Goal: Task Accomplishment & Management: Use online tool/utility

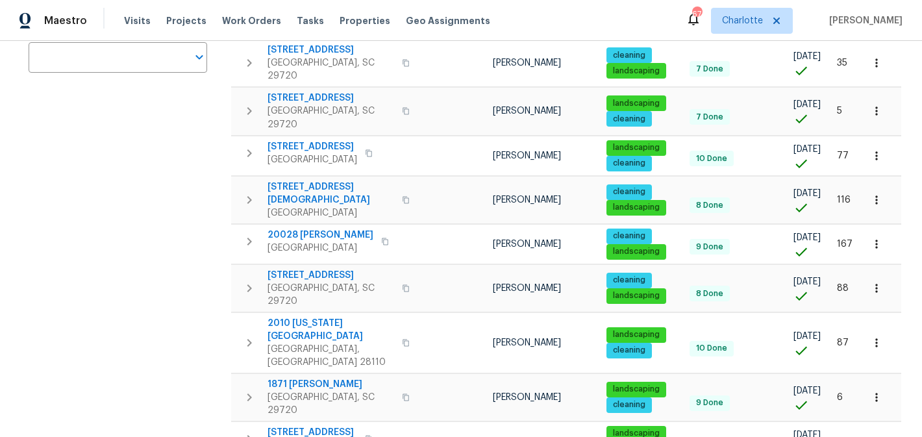
scroll to position [297, 0]
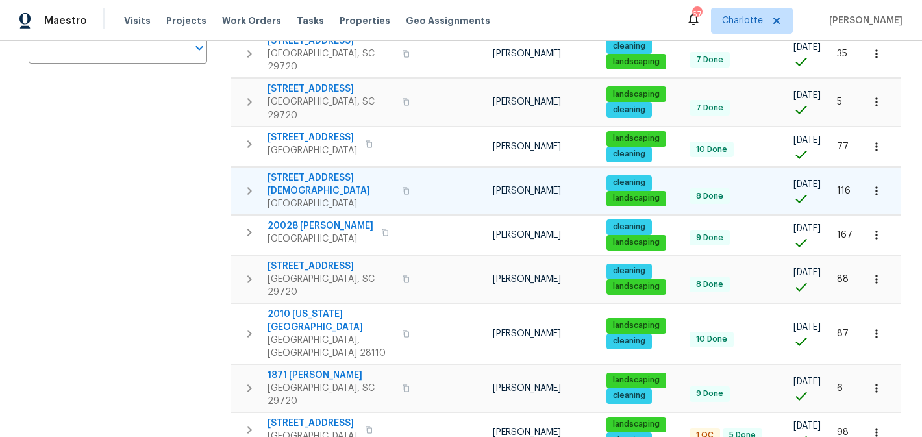
click at [328, 171] on span "[STREET_ADDRESS][DEMOGRAPHIC_DATA]" at bounding box center [331, 184] width 127 height 26
click at [252, 183] on icon "button" at bounding box center [250, 191] width 16 height 16
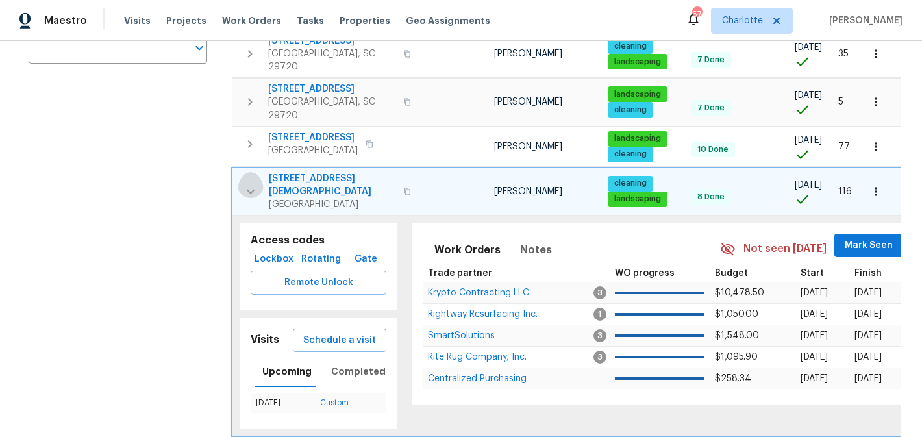
click at [248, 184] on icon "button" at bounding box center [251, 192] width 16 height 16
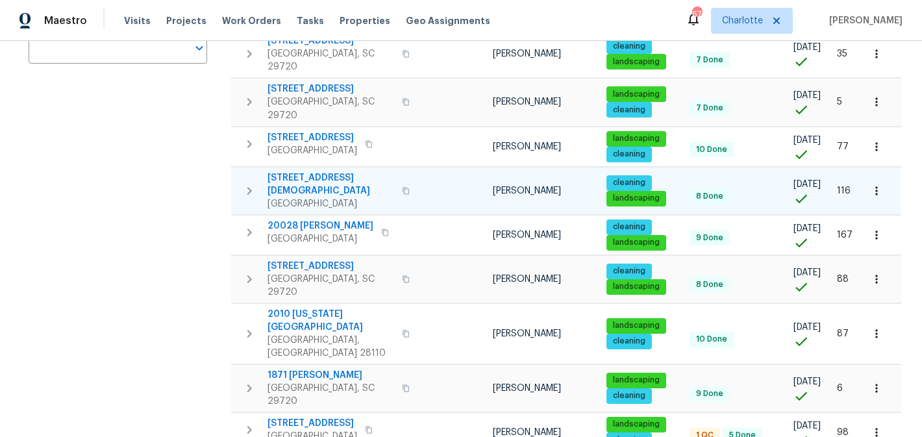
click at [877, 184] on icon "button" at bounding box center [876, 190] width 13 height 13
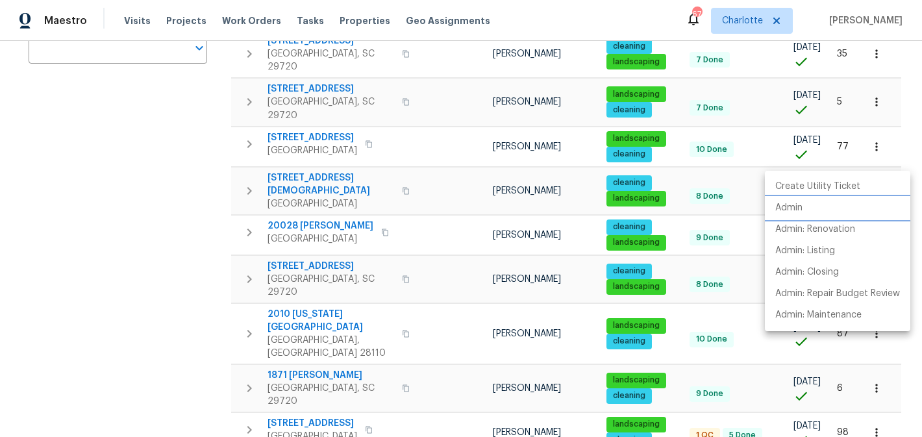
click at [797, 204] on p "Admin" at bounding box center [788, 208] width 27 height 14
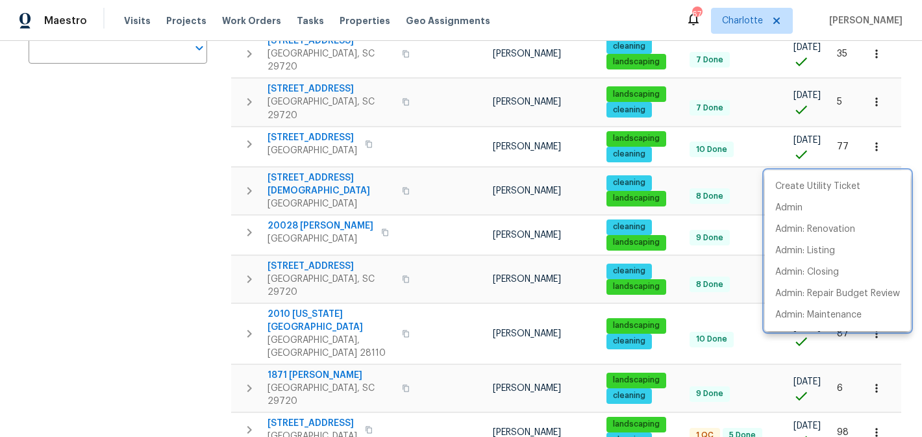
click at [209, 229] on div at bounding box center [461, 218] width 922 height 437
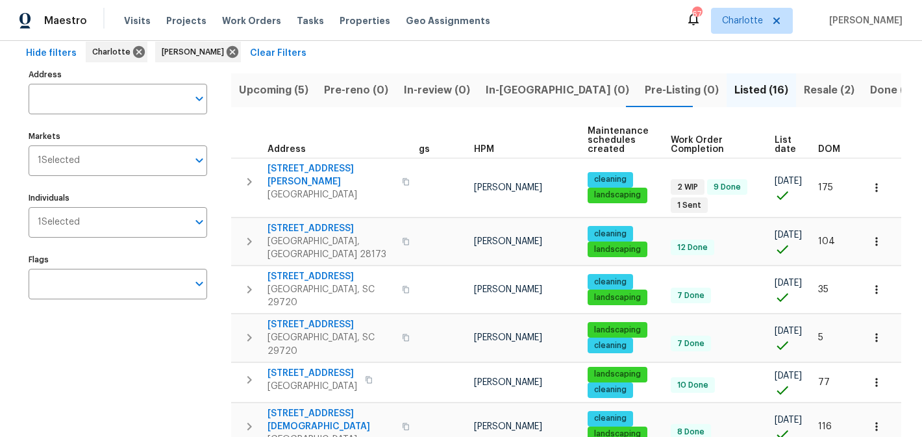
scroll to position [0, 0]
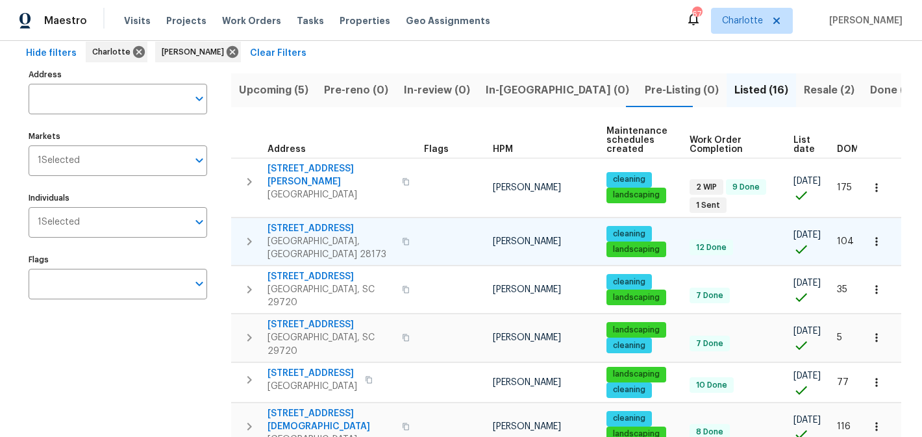
click at [298, 222] on span "8803 Sweetwater Pl" at bounding box center [331, 228] width 127 height 13
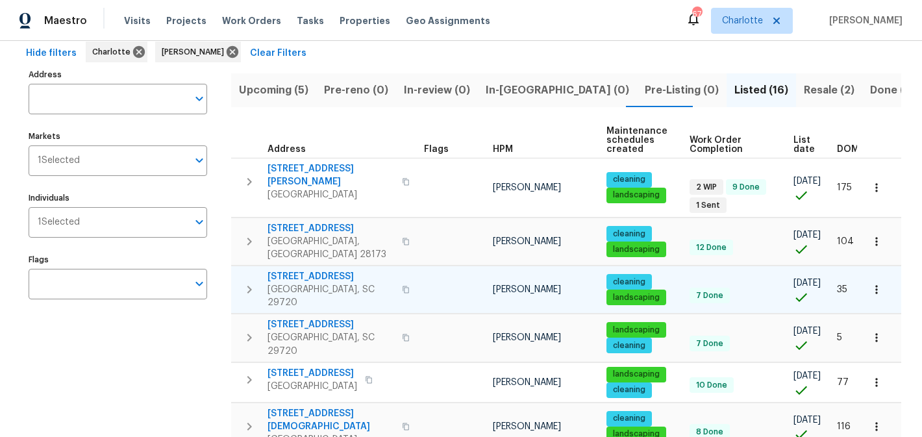
click at [315, 270] on span "5142 Sedgefield Dr" at bounding box center [331, 276] width 127 height 13
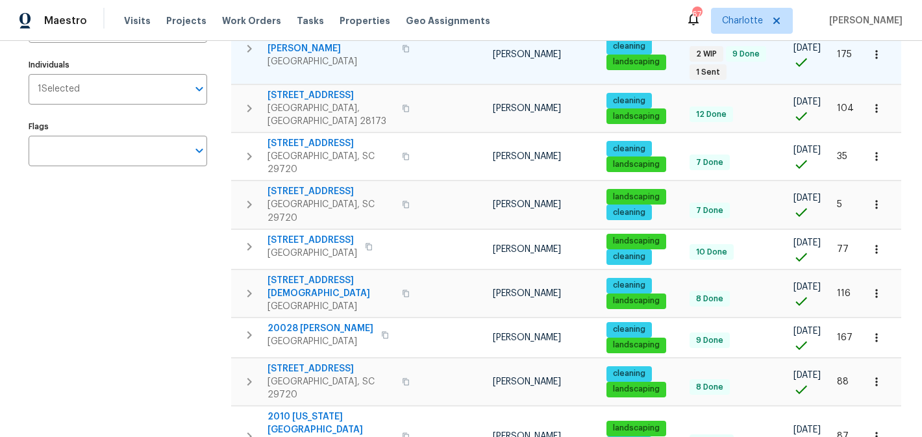
scroll to position [211, 0]
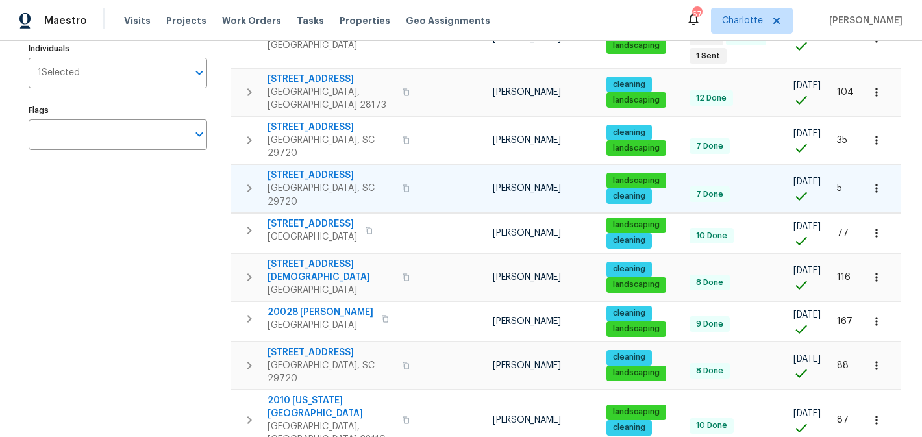
click at [302, 169] on span "4131 Doe Ridge Ln" at bounding box center [331, 175] width 127 height 13
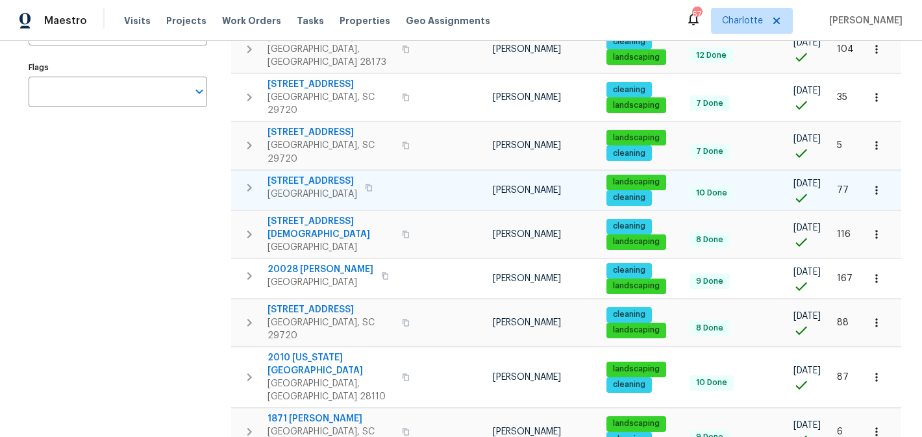
scroll to position [255, 0]
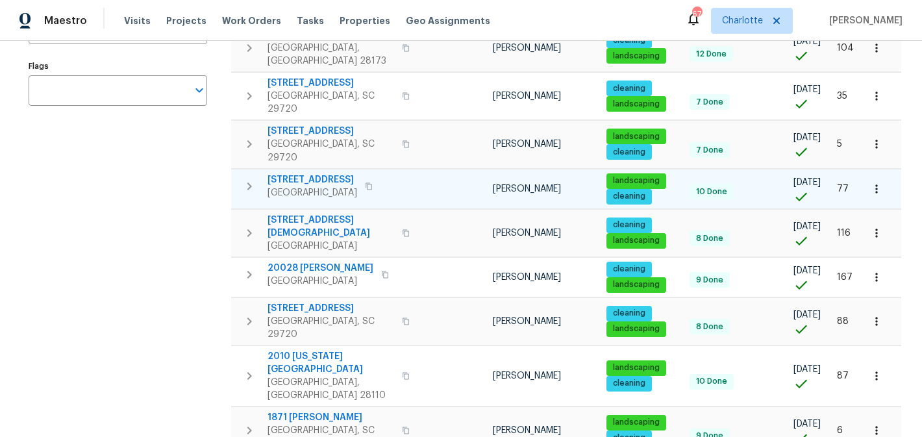
click at [314, 173] on span "5013 Crandon Rd" at bounding box center [313, 179] width 90 height 13
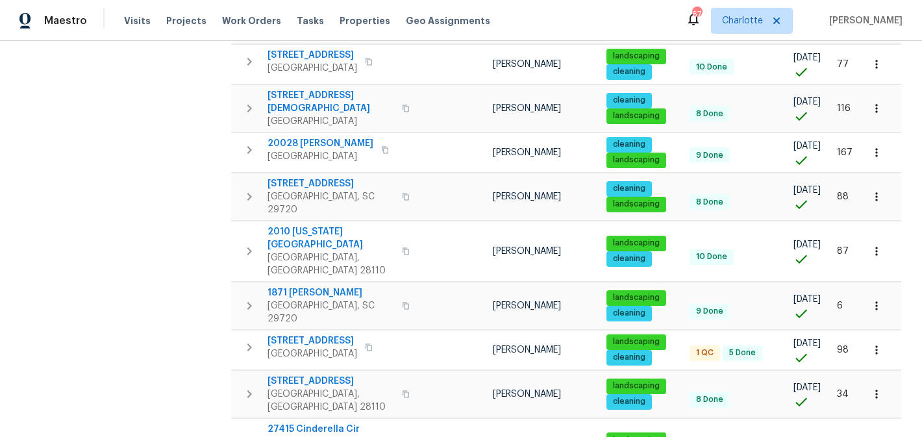
scroll to position [381, 0]
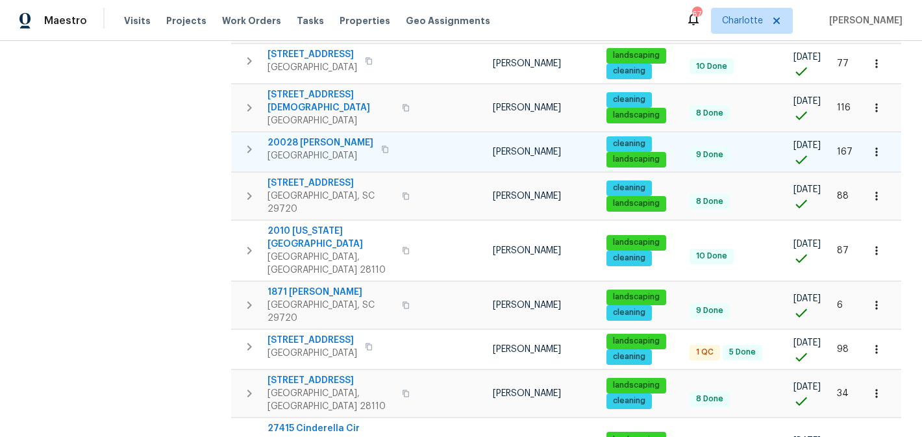
click at [313, 136] on span "20028 Dovekie Ln" at bounding box center [321, 142] width 106 height 13
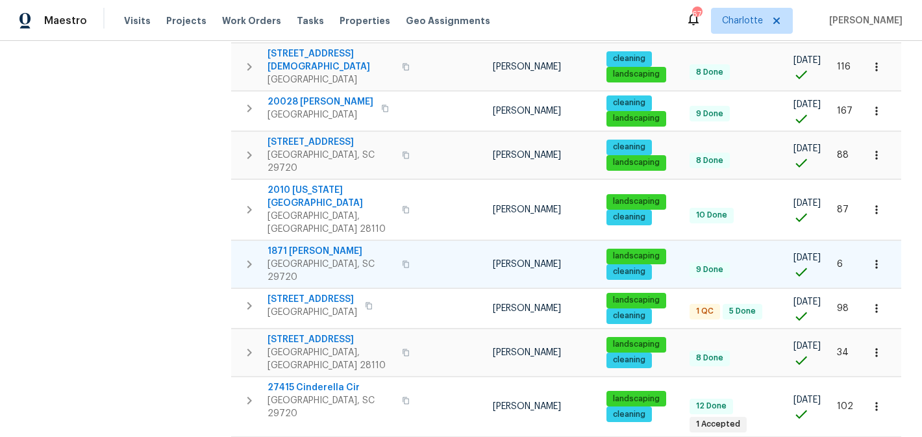
scroll to position [425, 0]
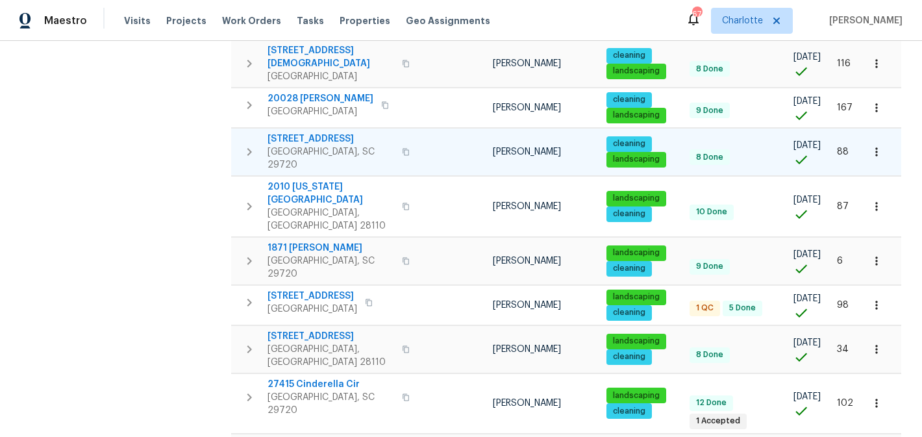
click at [337, 132] on span "3090 Bridgewater St" at bounding box center [331, 138] width 127 height 13
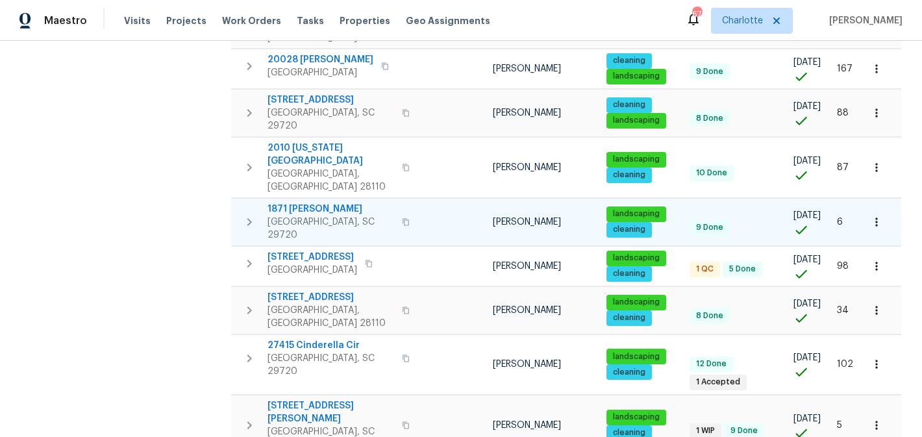
scroll to position [470, 0]
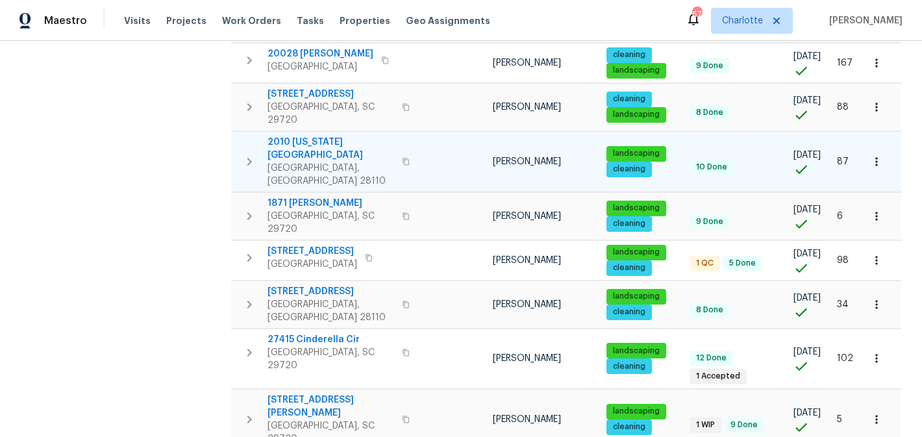
click at [320, 136] on span "2010 Kansas City Dr" at bounding box center [331, 149] width 127 height 26
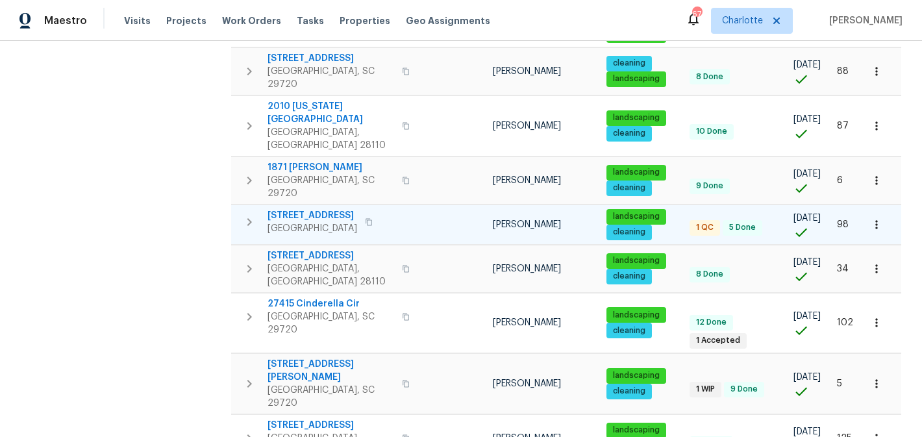
scroll to position [506, 0]
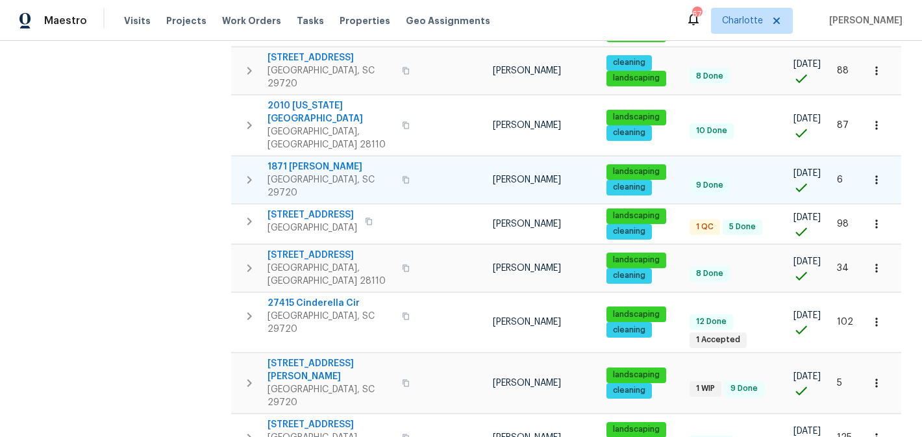
click at [302, 160] on span "1871 Tara Trl" at bounding box center [331, 166] width 127 height 13
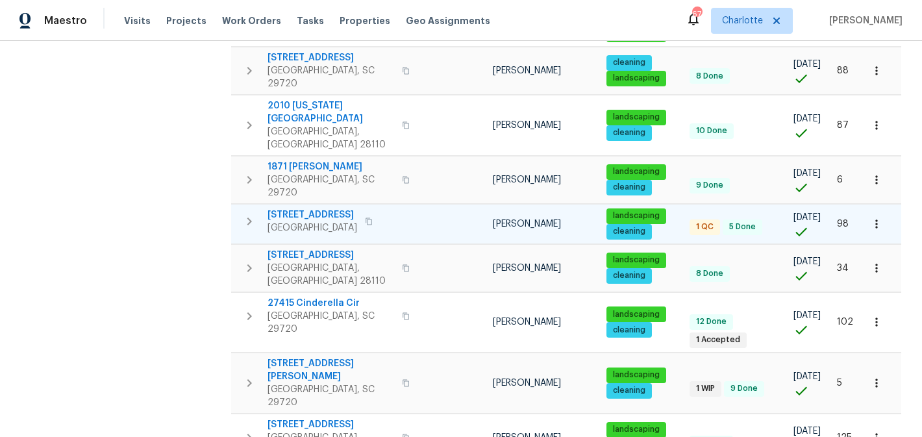
click at [289, 208] on span "3486 Duchess Ave" at bounding box center [313, 214] width 90 height 13
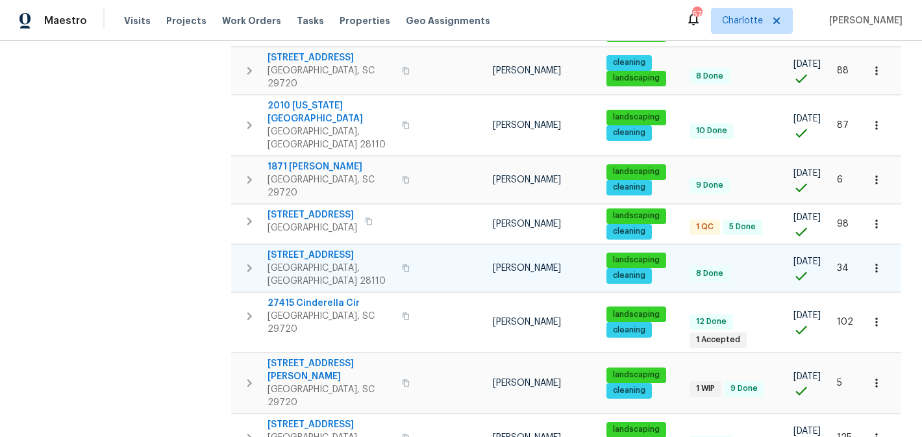
click at [314, 249] on span "2903 Rosemeade Dr" at bounding box center [331, 255] width 127 height 13
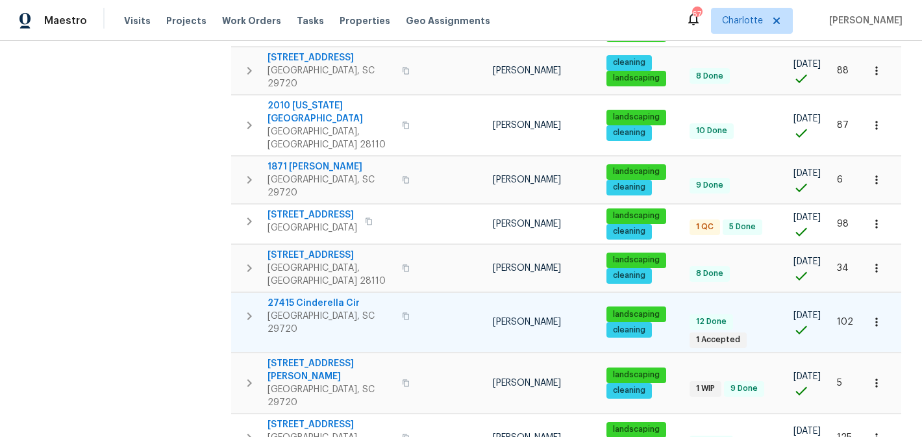
click at [294, 297] on span "27415 Cinderella Cir" at bounding box center [331, 303] width 127 height 13
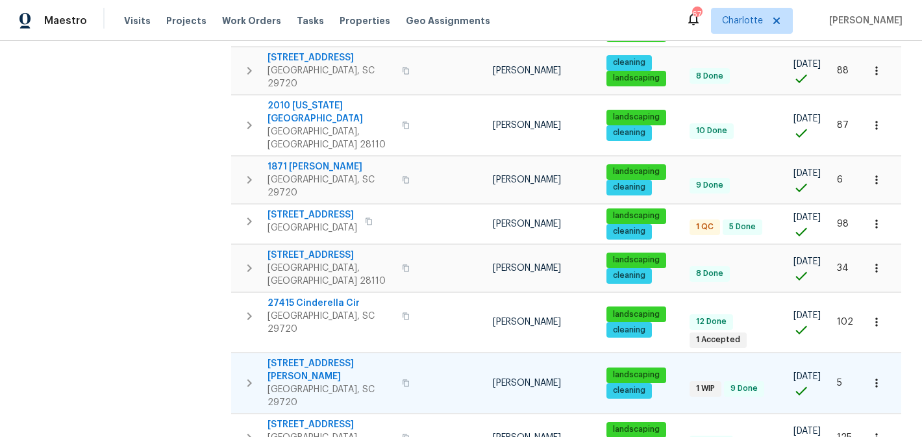
click at [312, 357] on span "2744 Lyndell Way" at bounding box center [331, 370] width 127 height 26
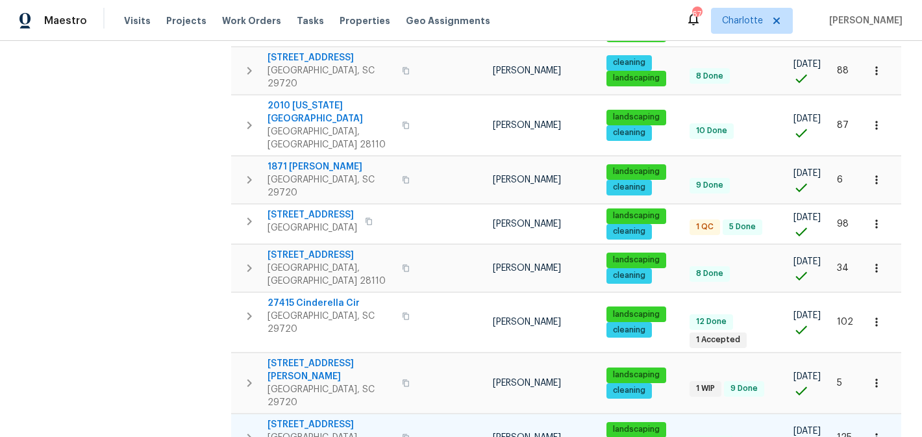
click at [312, 418] on span "3203 Oakdale Dr" at bounding box center [331, 424] width 127 height 13
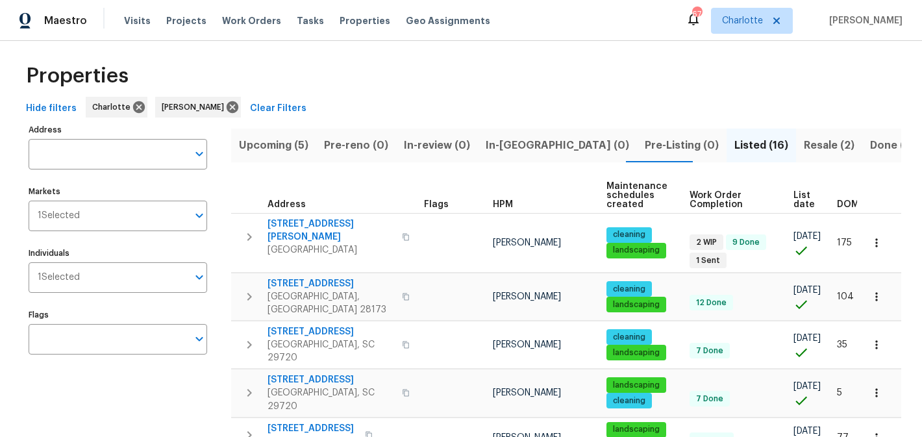
scroll to position [0, 0]
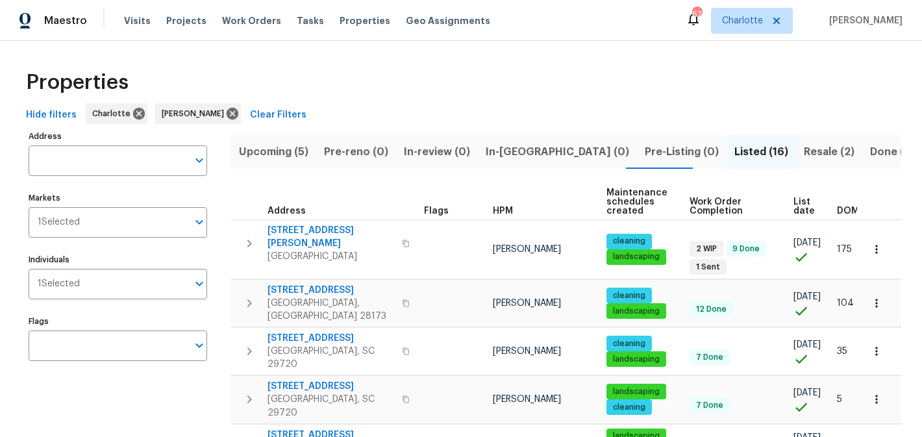
click at [804, 147] on span "Resale (2)" at bounding box center [829, 152] width 51 height 18
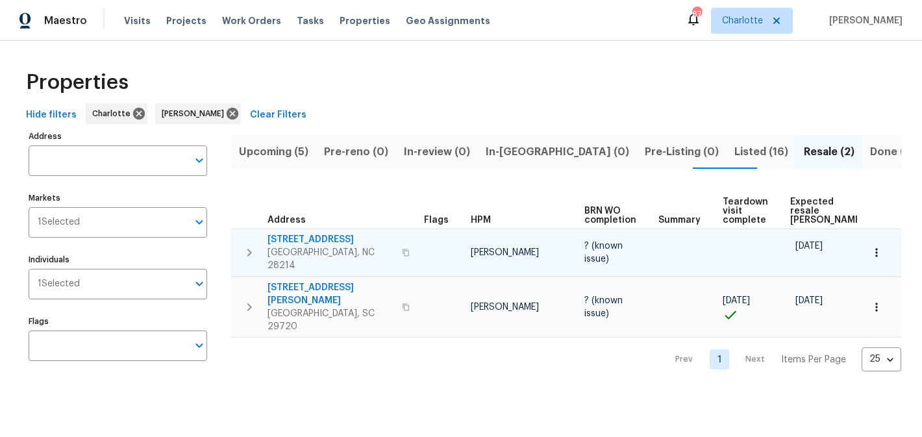
click at [301, 242] on span "505 Old Vine Ct" at bounding box center [331, 239] width 127 height 13
click at [255, 253] on icon "button" at bounding box center [250, 253] width 16 height 16
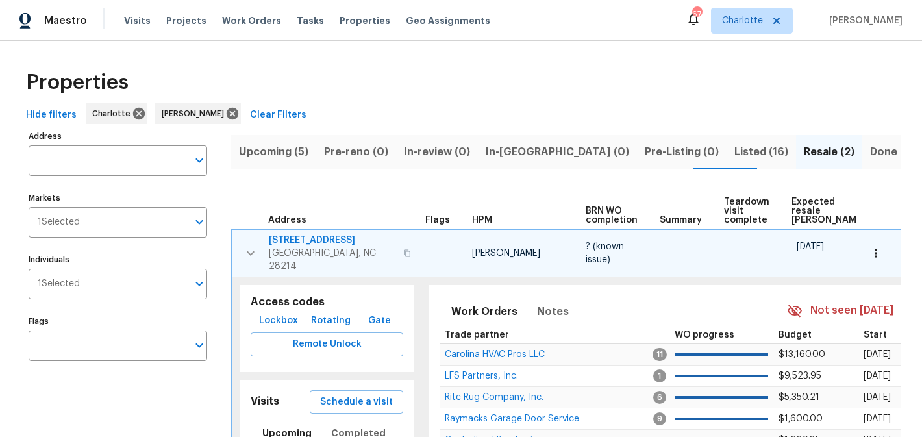
click at [255, 253] on icon "button" at bounding box center [251, 253] width 16 height 16
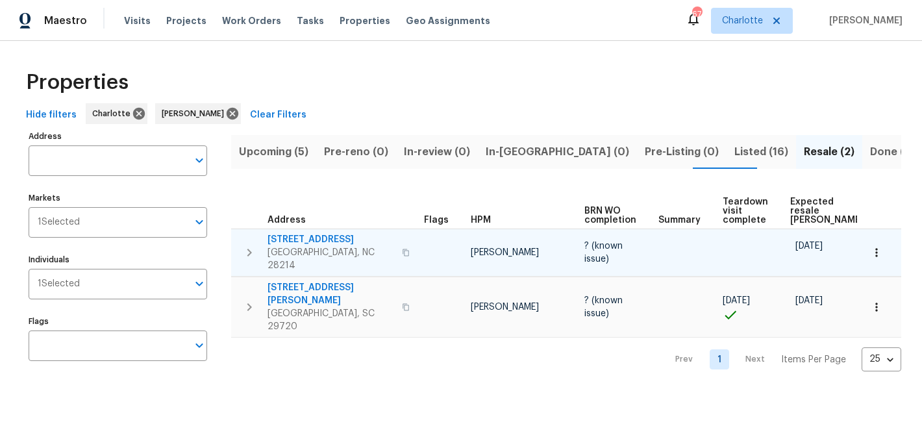
click at [876, 250] on icon "button" at bounding box center [876, 252] width 2 height 8
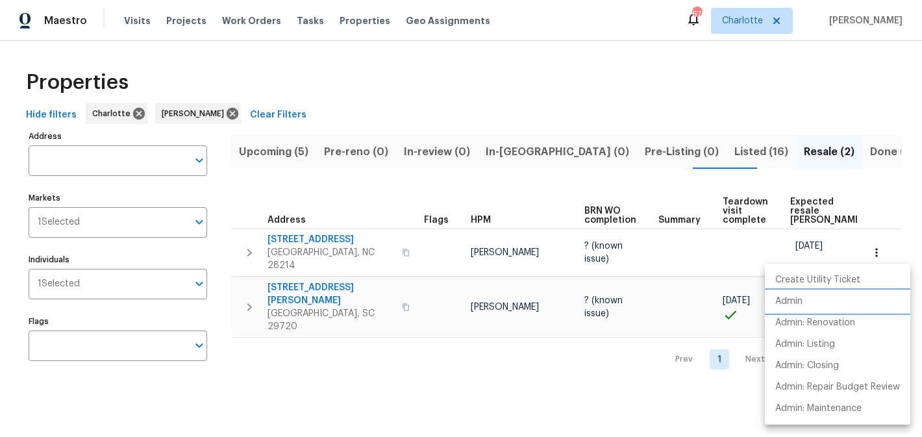
click at [781, 309] on li "Admin" at bounding box center [837, 301] width 145 height 21
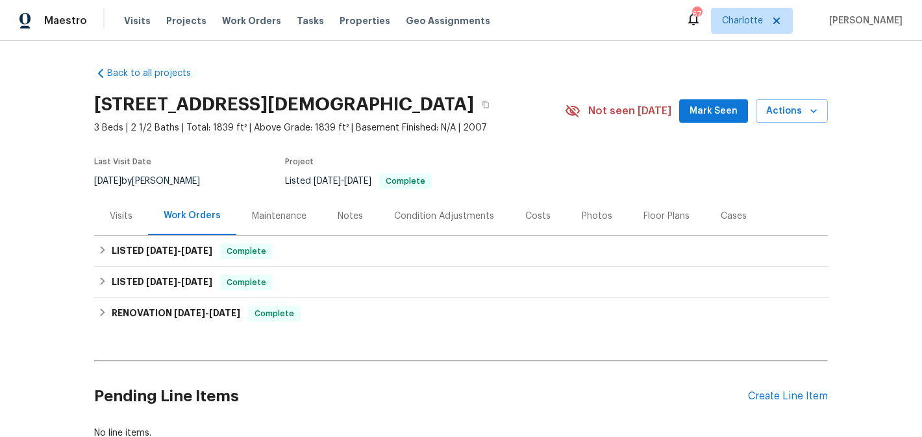
scroll to position [2, 0]
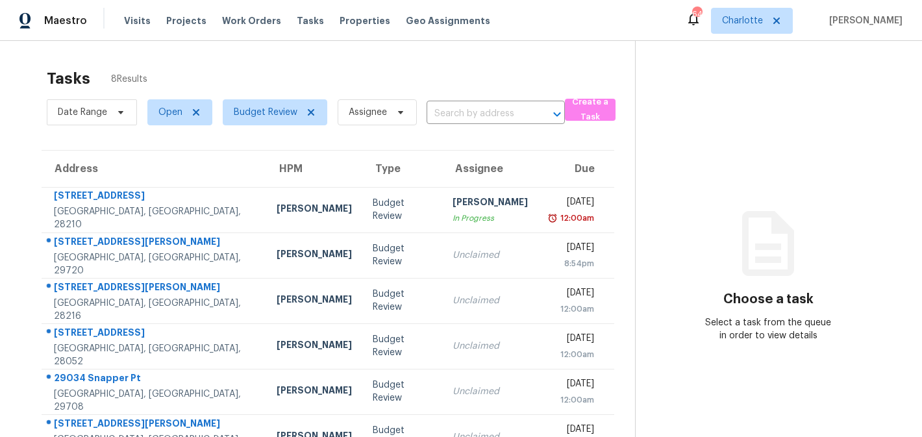
scroll to position [124, 0]
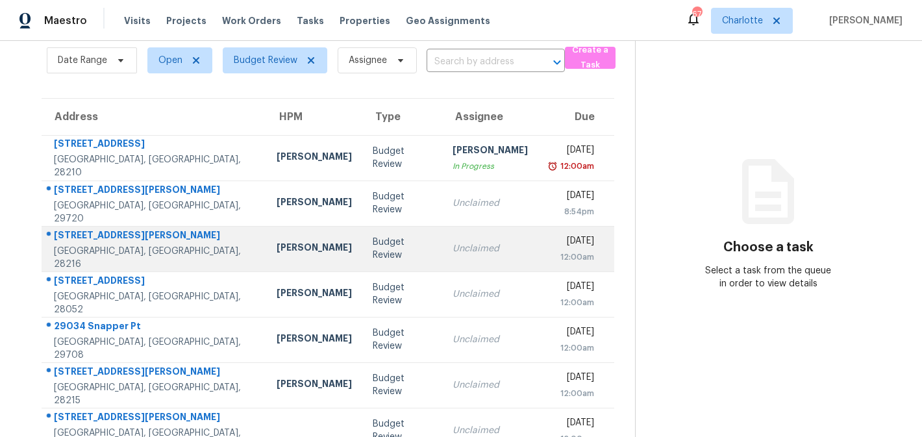
scroll to position [124, 0]
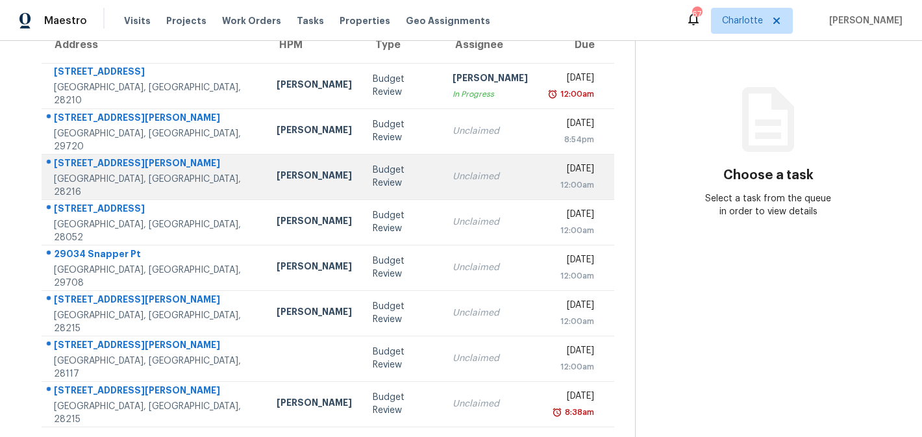
click at [296, 177] on td "Dan Baquero" at bounding box center [314, 176] width 96 height 45
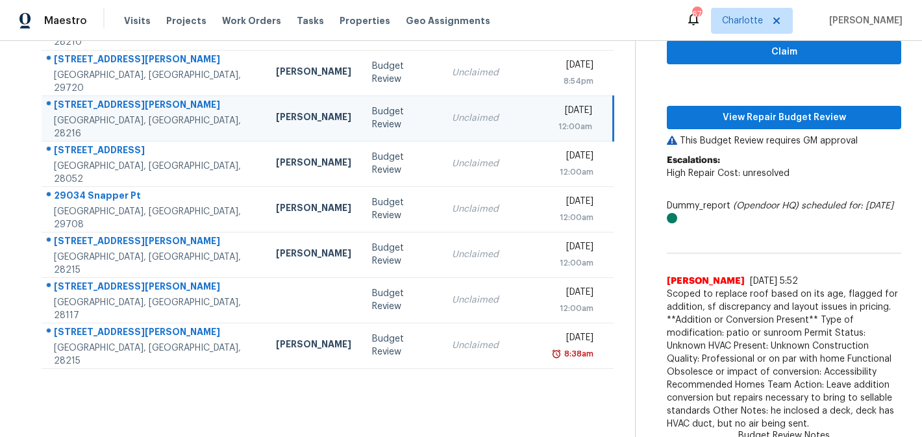
scroll to position [5, 0]
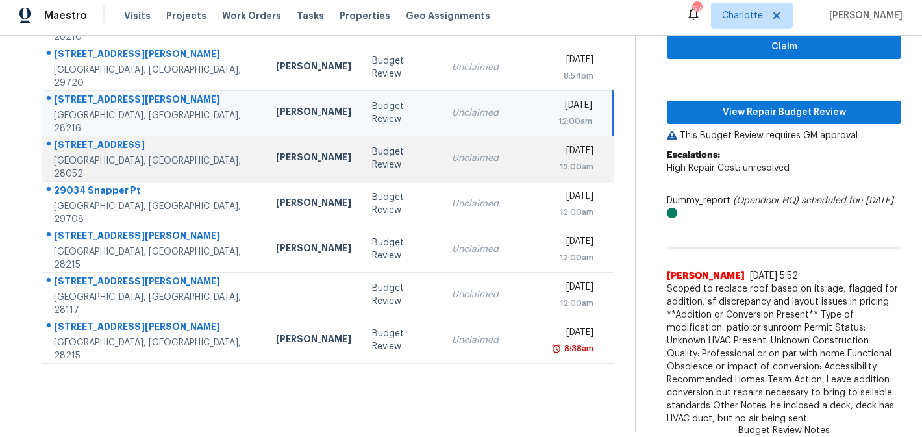
click at [442, 164] on td "Unclaimed" at bounding box center [490, 158] width 96 height 45
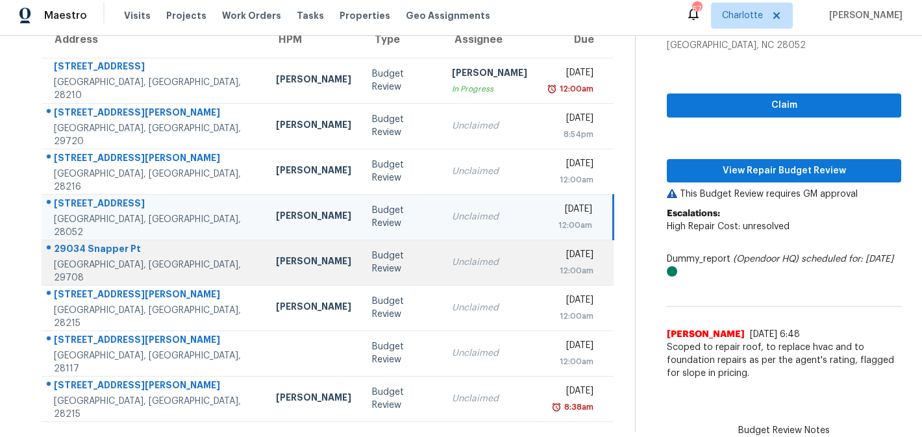
click at [477, 258] on td "Unclaimed" at bounding box center [490, 262] width 96 height 45
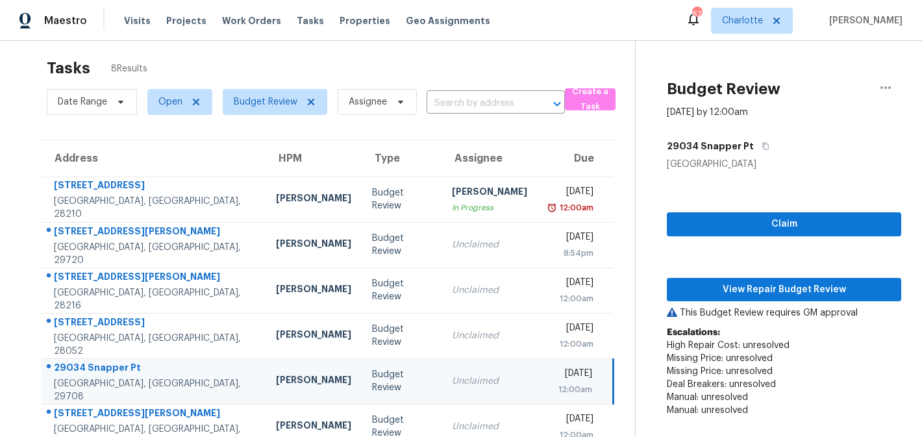
scroll to position [0, 0]
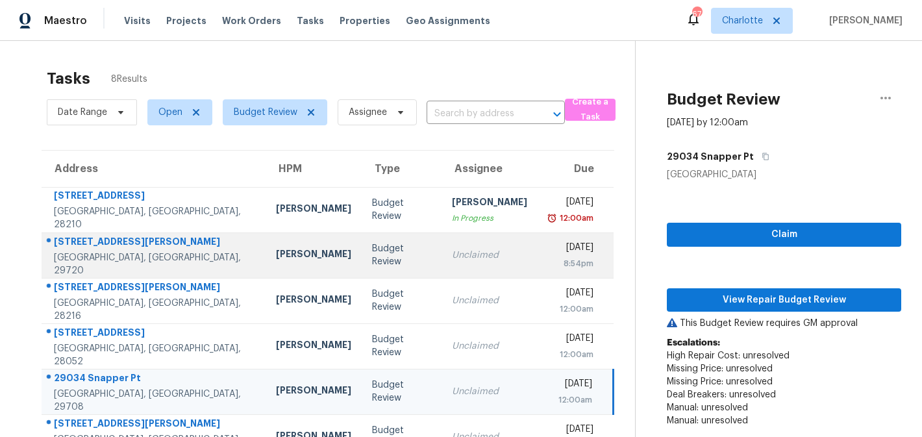
click at [276, 249] on div "[PERSON_NAME]" at bounding box center [313, 255] width 75 height 16
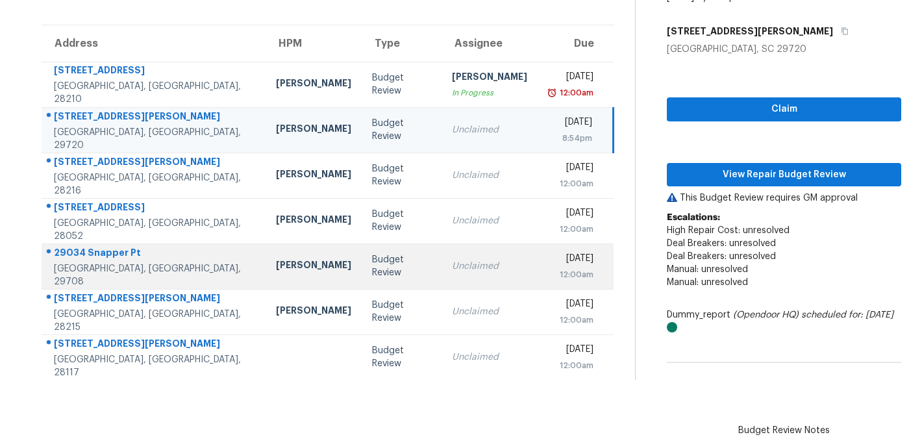
scroll to position [221, 0]
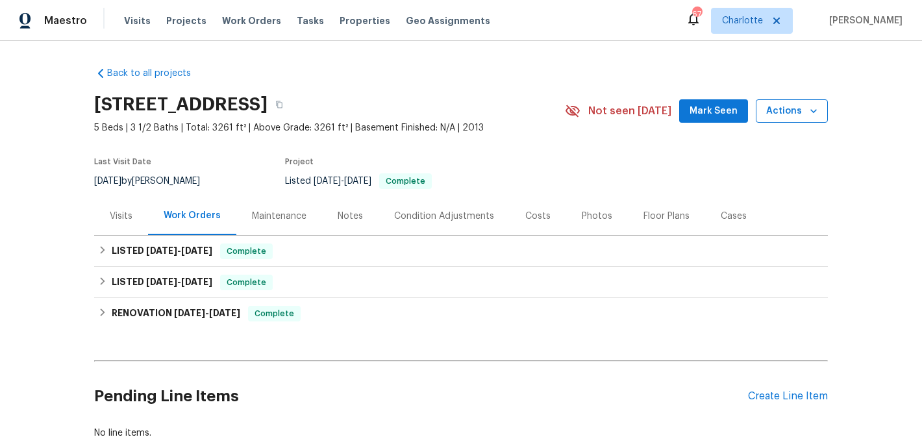
click at [807, 110] on icon "button" at bounding box center [813, 111] width 13 height 13
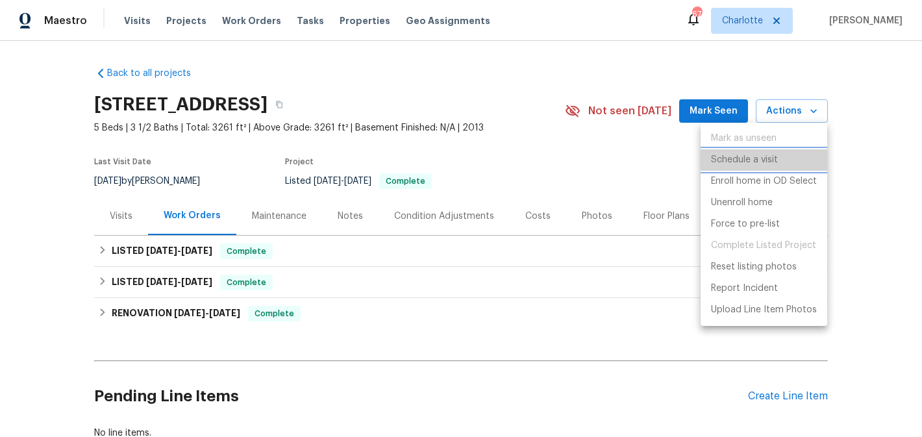
click at [752, 162] on p "Schedule a visit" at bounding box center [744, 160] width 67 height 14
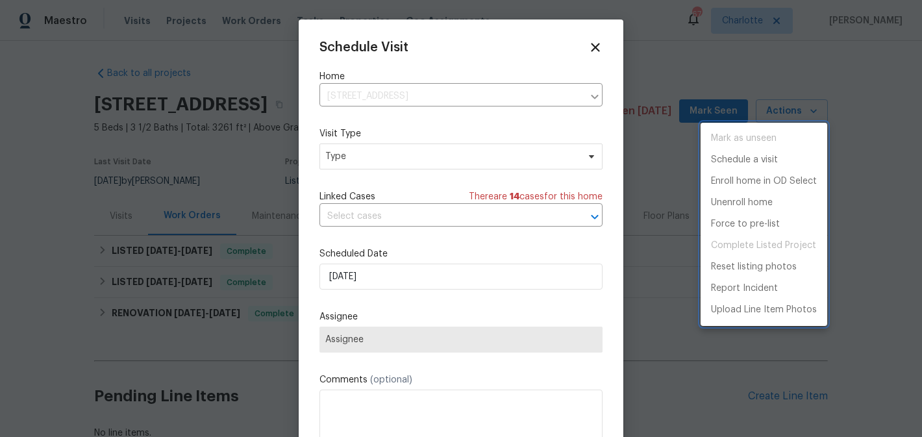
click at [423, 164] on div at bounding box center [461, 218] width 922 height 437
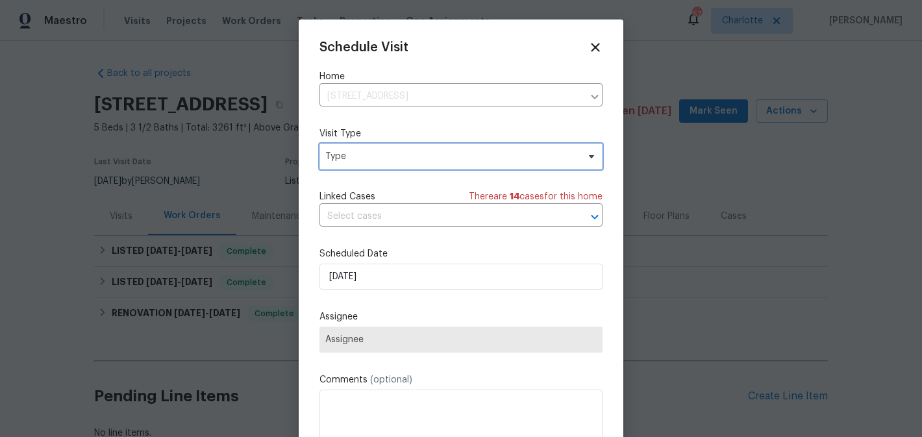
click at [424, 162] on span "Type" at bounding box center [451, 156] width 253 height 13
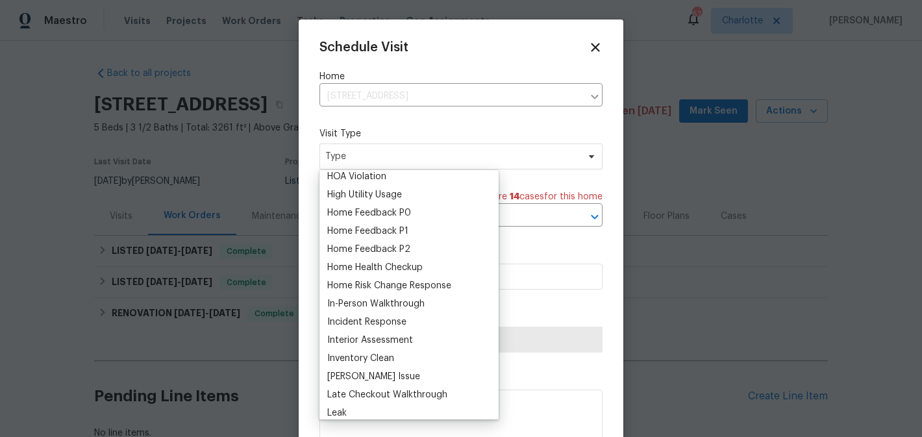
scroll to position [373, 0]
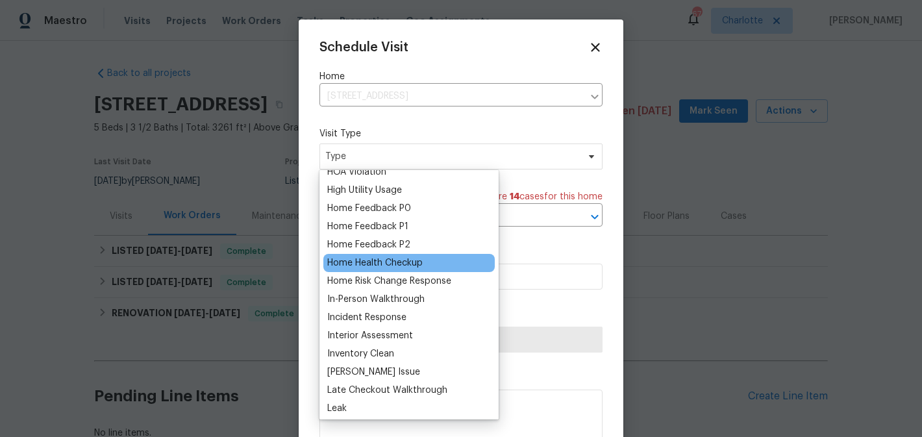
click at [408, 260] on div "Home Health Checkup" at bounding box center [374, 263] width 95 height 13
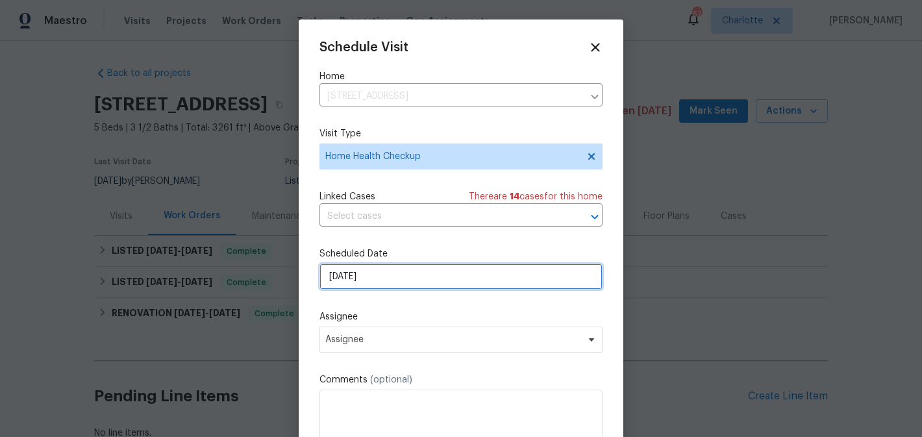
click at [444, 283] on input "[DATE]" at bounding box center [461, 277] width 283 height 26
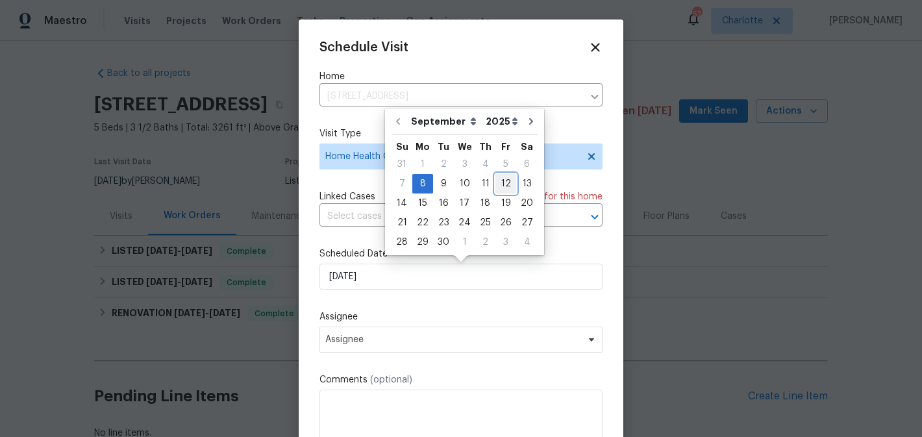
click at [504, 185] on div "12" at bounding box center [506, 184] width 21 height 18
type input "9/12/2025"
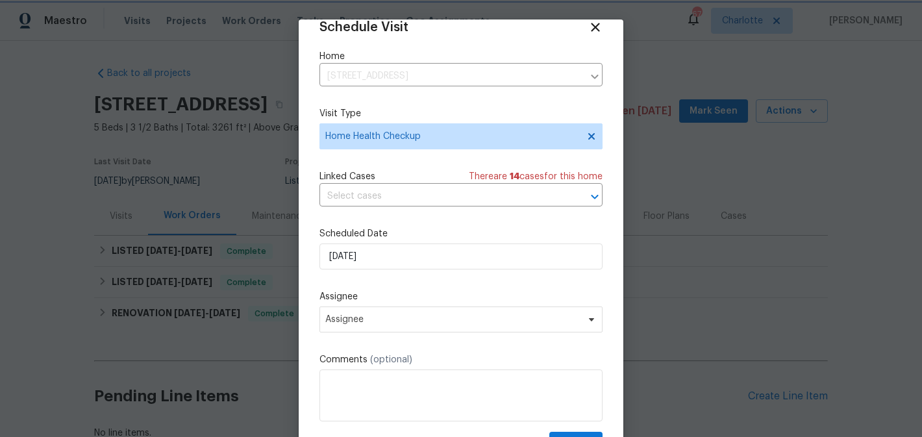
scroll to position [23, 0]
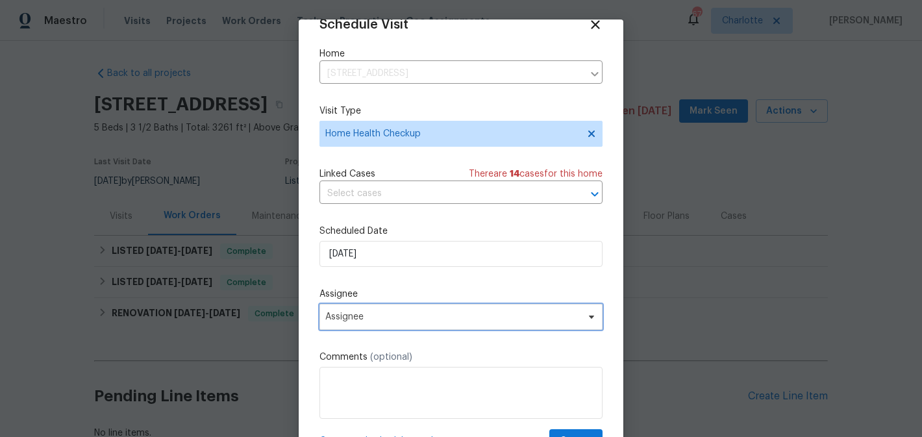
click at [459, 316] on span "Assignee" at bounding box center [452, 317] width 255 height 10
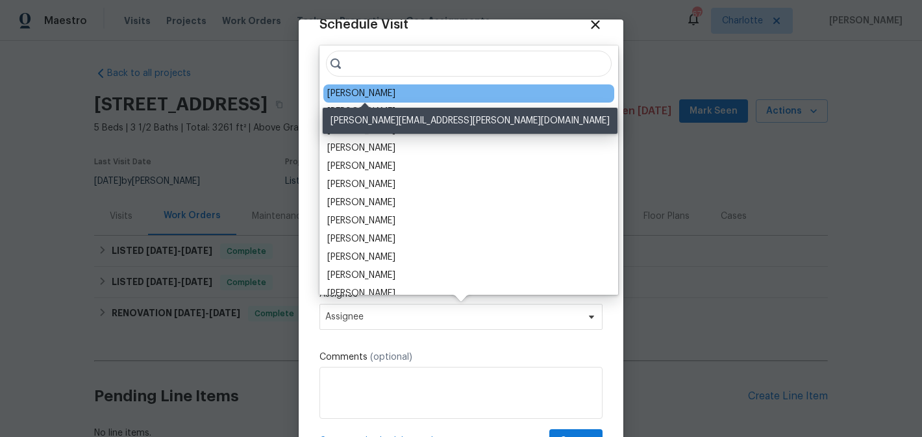
click at [368, 92] on div "[PERSON_NAME]" at bounding box center [361, 93] width 68 height 13
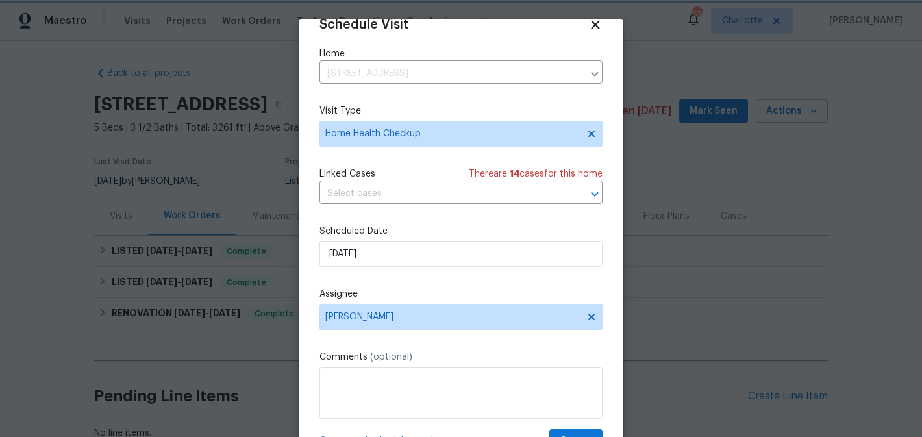
scroll to position [57, 0]
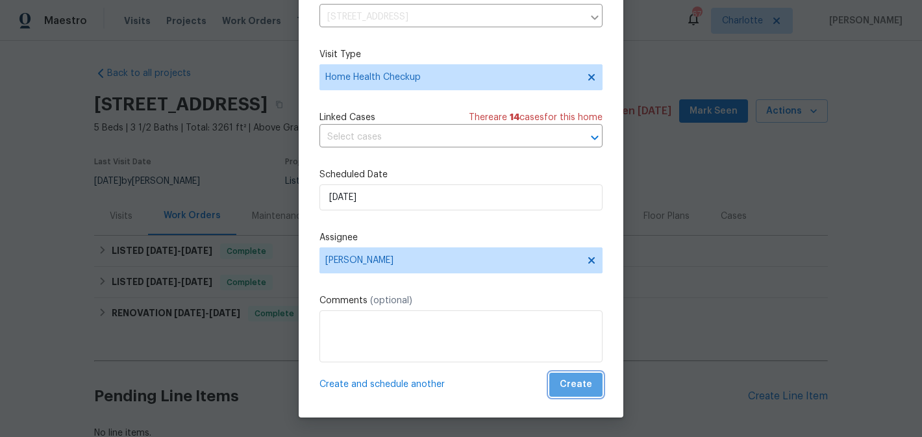
click at [591, 377] on span "Create" at bounding box center [576, 385] width 32 height 16
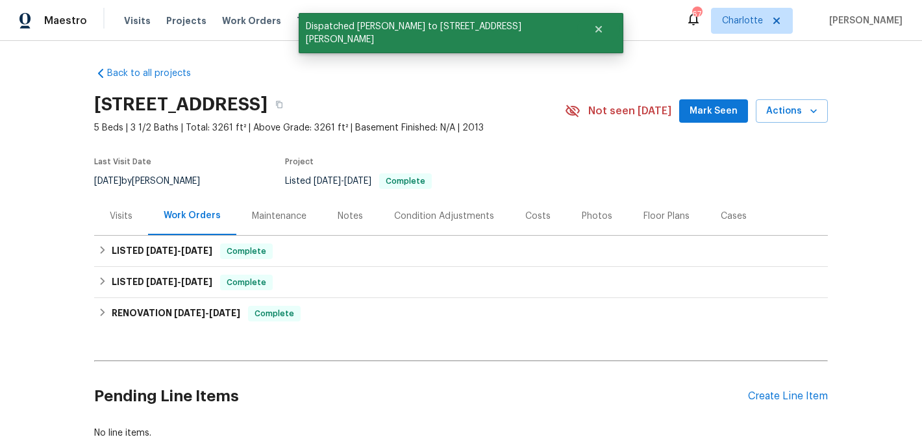
scroll to position [0, 0]
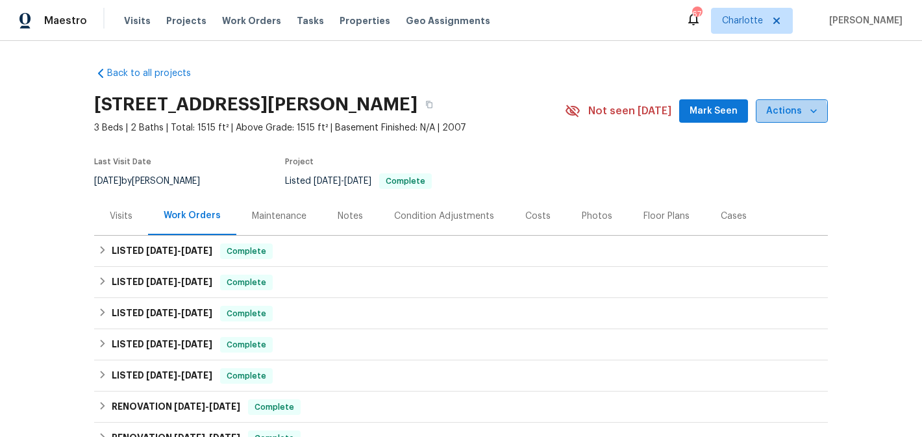
click at [790, 113] on span "Actions" at bounding box center [791, 111] width 51 height 16
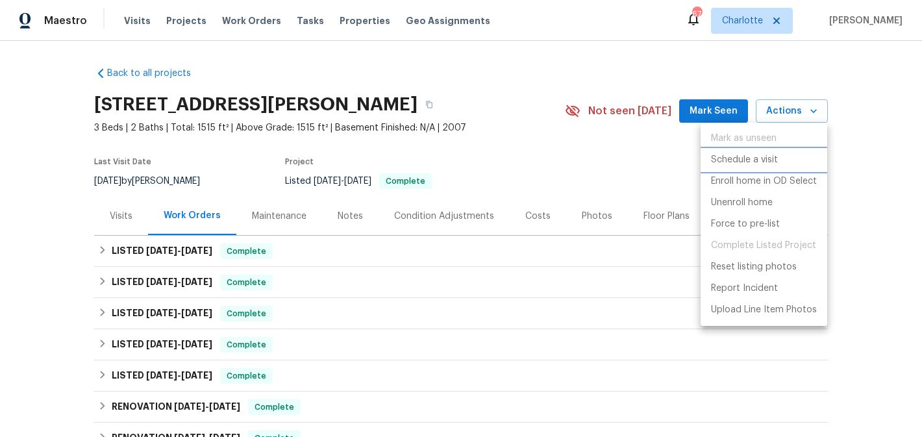
click at [746, 157] on p "Schedule a visit" at bounding box center [744, 160] width 67 height 14
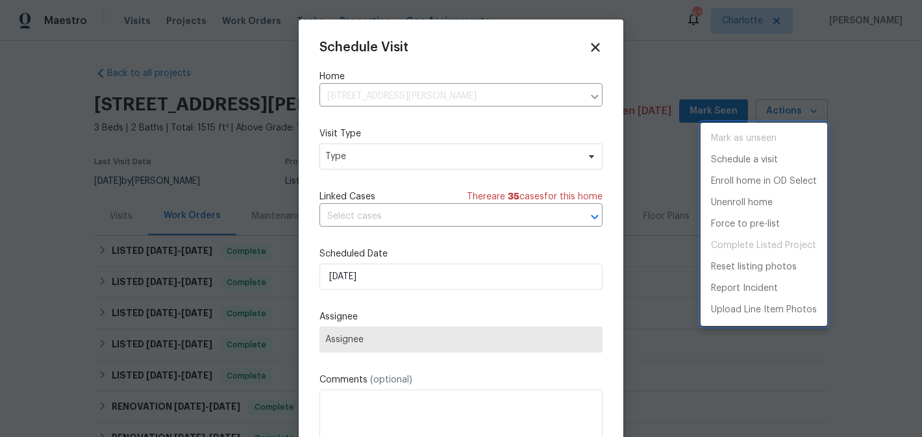
click at [431, 160] on div at bounding box center [461, 218] width 922 height 437
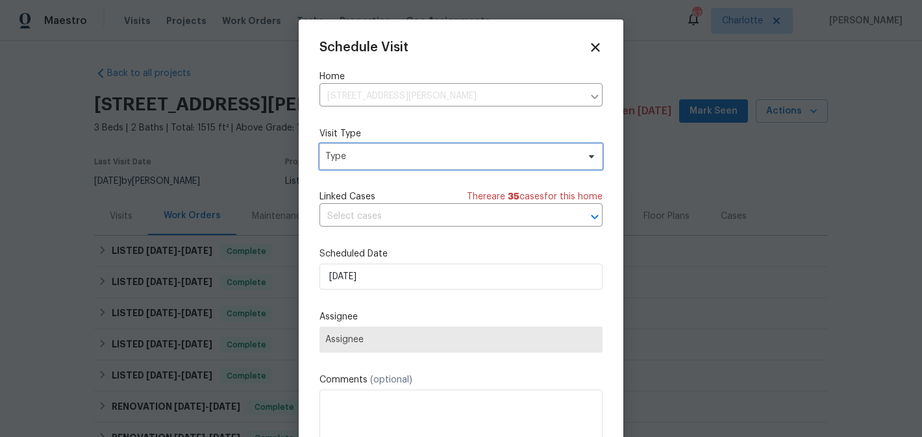
click at [431, 160] on span "Type" at bounding box center [451, 156] width 253 height 13
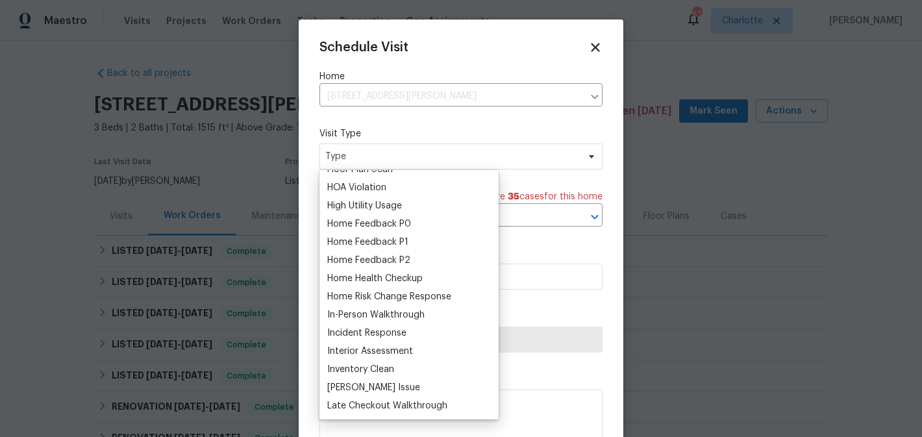
scroll to position [321, 0]
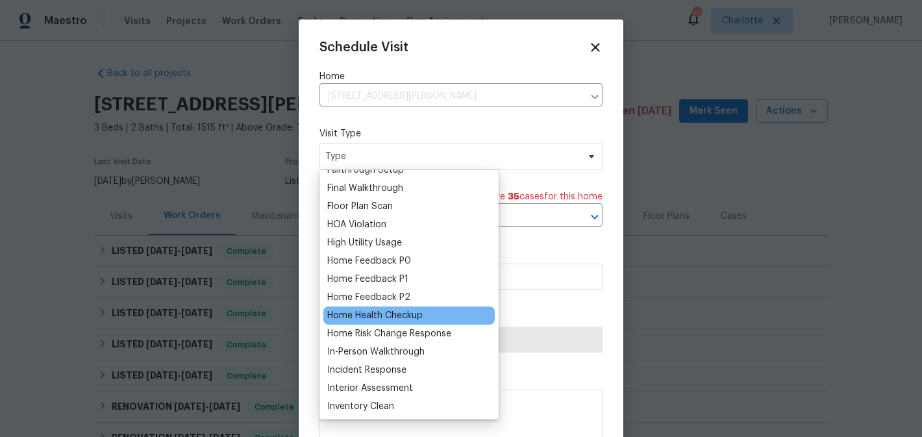
click at [388, 317] on div "Home Health Checkup" at bounding box center [374, 315] width 95 height 13
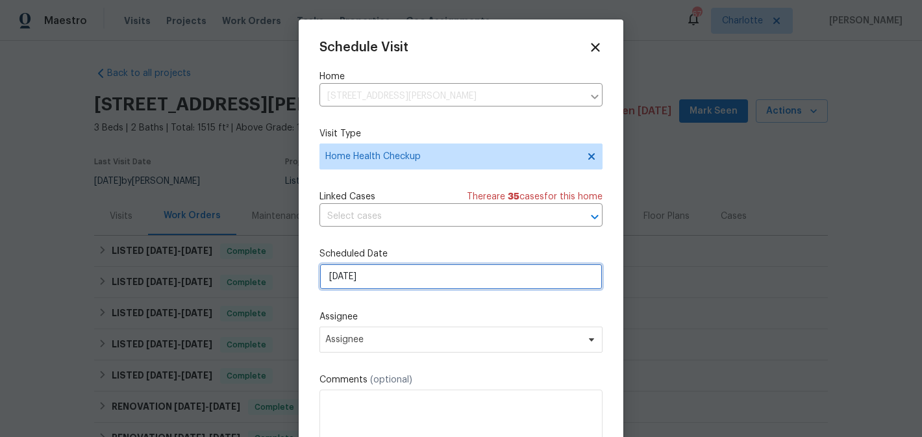
click at [429, 273] on input "[DATE]" at bounding box center [461, 277] width 283 height 26
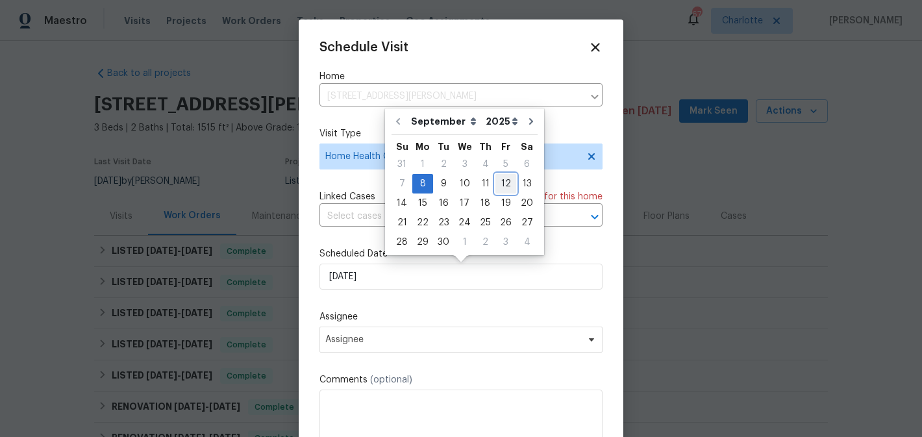
click at [500, 184] on div "12" at bounding box center [506, 184] width 21 height 18
type input "[DATE]"
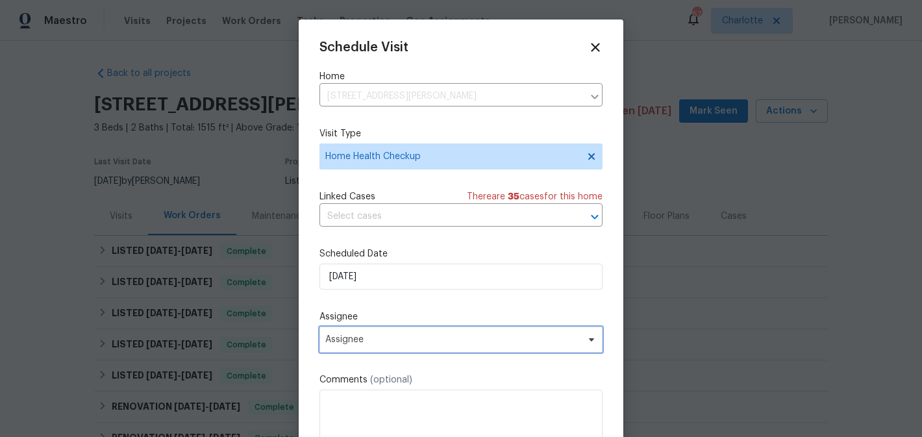
click at [439, 344] on span "Assignee" at bounding box center [452, 339] width 255 height 10
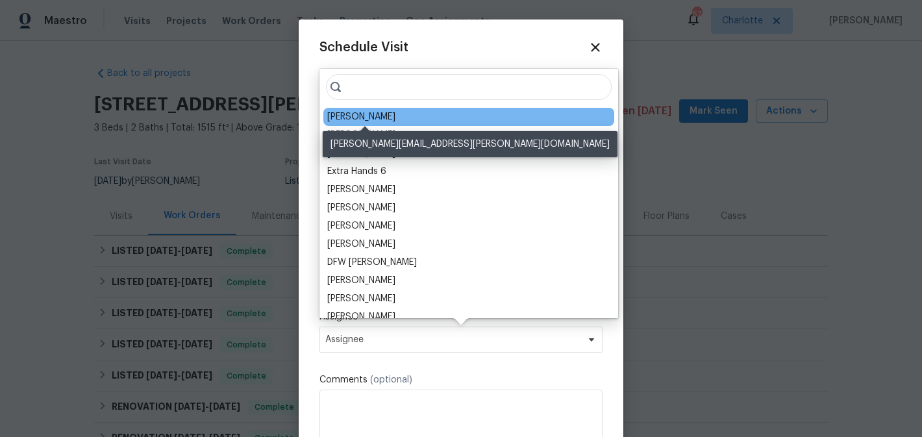
click at [386, 118] on div "[PERSON_NAME]" at bounding box center [361, 116] width 68 height 13
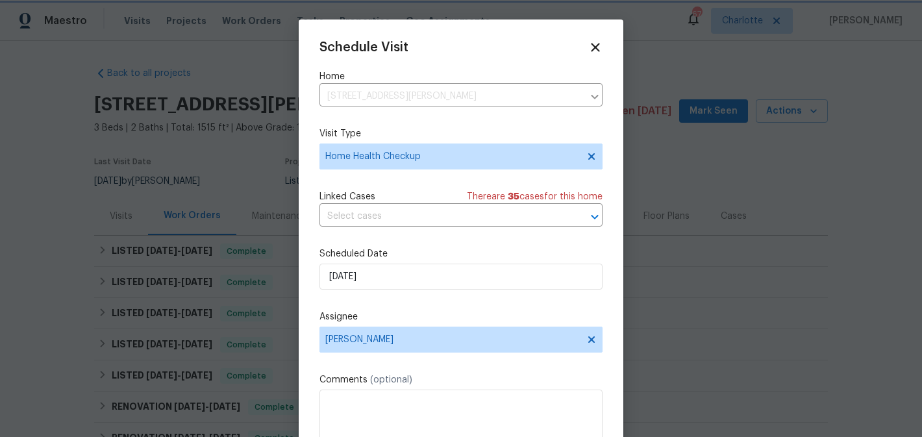
scroll to position [23, 0]
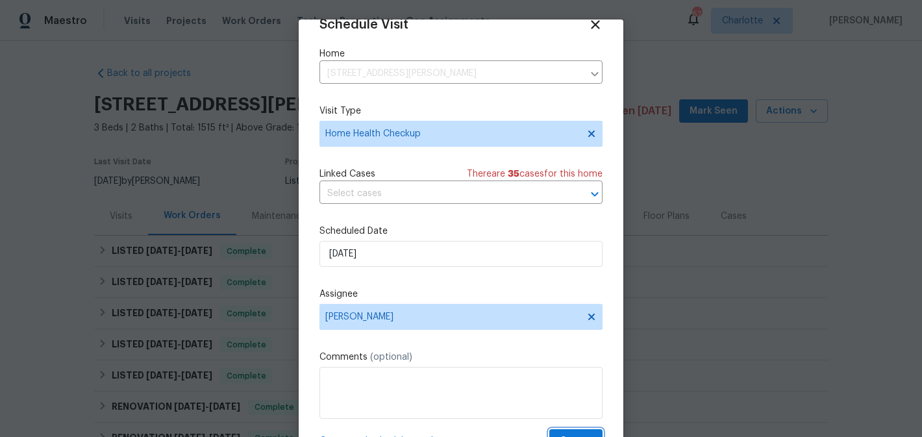
click at [568, 431] on button "Create" at bounding box center [575, 441] width 53 height 24
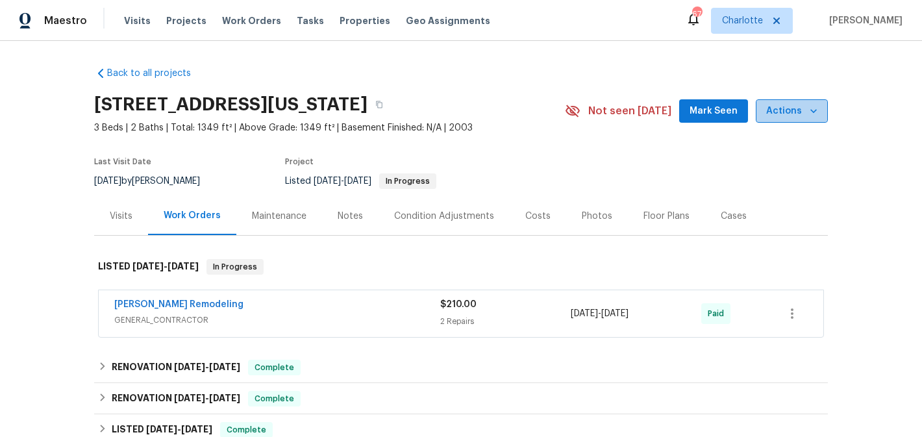
click at [812, 108] on icon "button" at bounding box center [813, 111] width 13 height 13
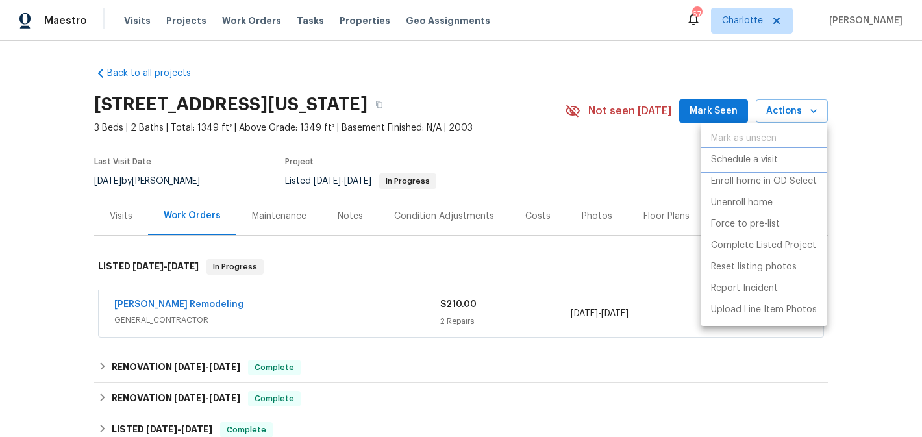
click at [769, 158] on p "Schedule a visit" at bounding box center [744, 160] width 67 height 14
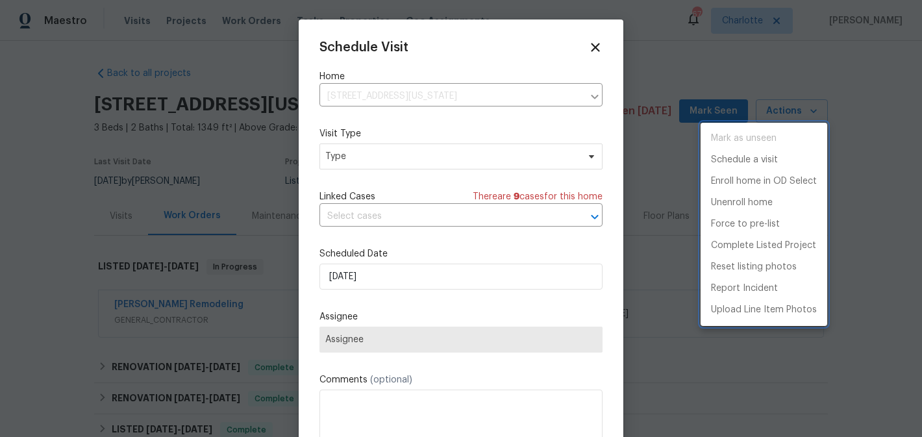
click at [418, 155] on div at bounding box center [461, 218] width 922 height 437
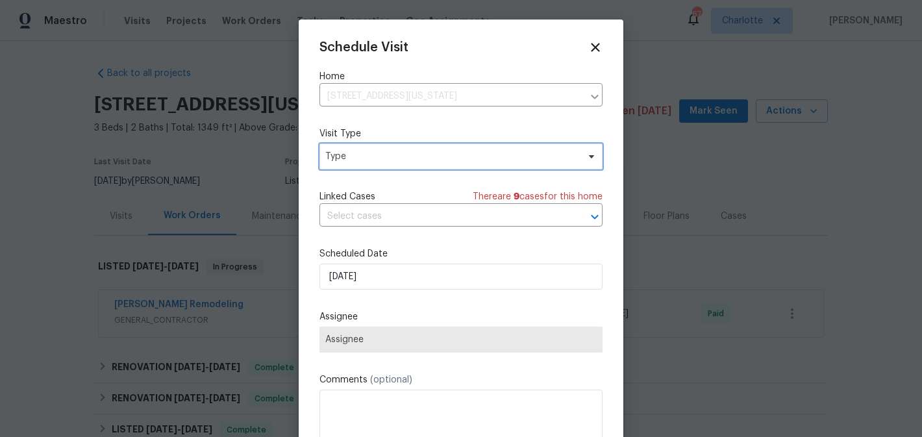
click at [418, 155] on span "Type" at bounding box center [451, 156] width 253 height 13
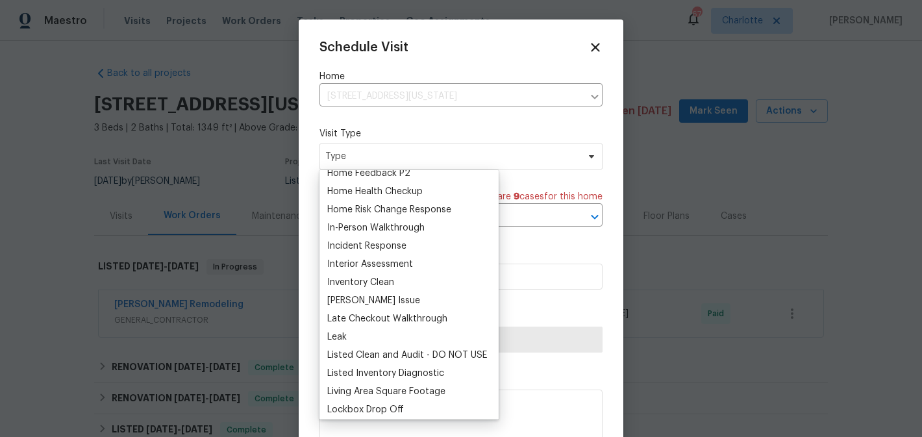
scroll to position [431, 0]
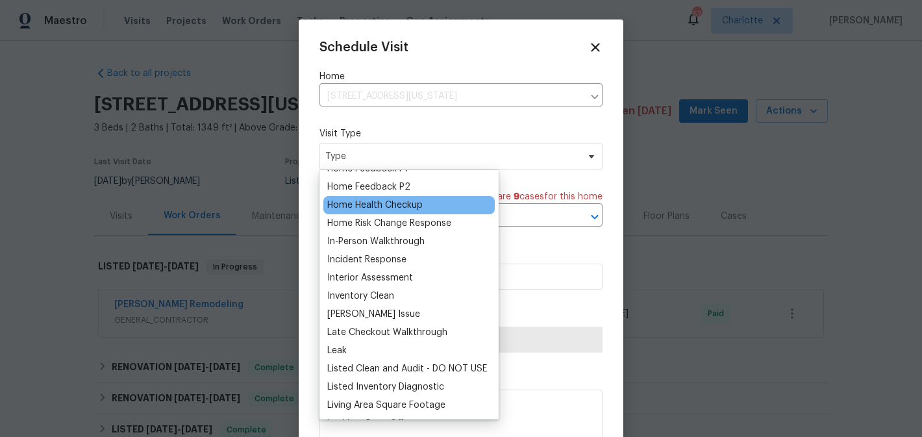
click at [399, 203] on div "Home Health Checkup" at bounding box center [374, 205] width 95 height 13
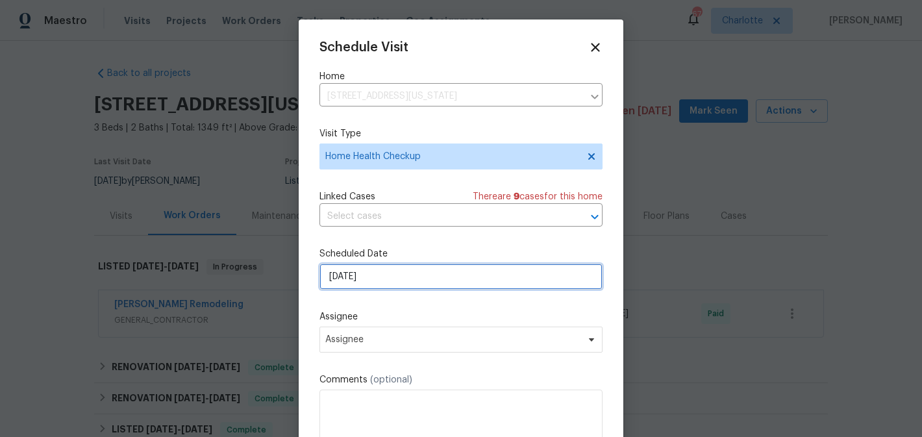
click at [449, 288] on input "[DATE]" at bounding box center [461, 277] width 283 height 26
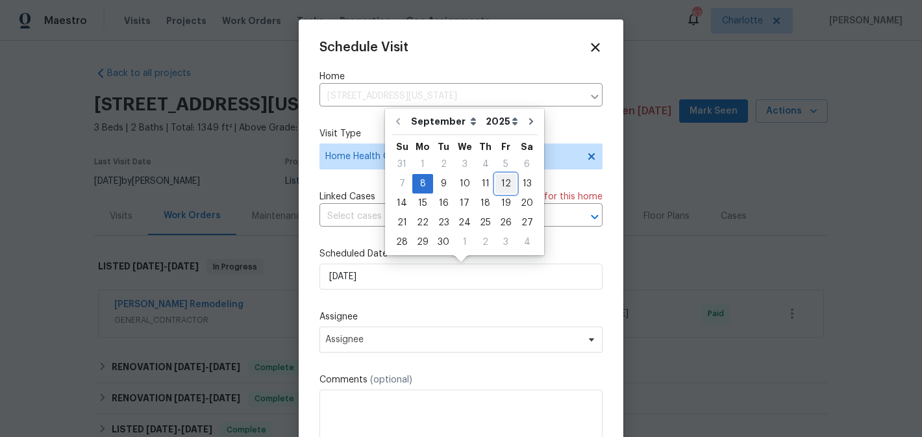
click at [508, 181] on div "12" at bounding box center [506, 184] width 21 height 18
type input "[DATE]"
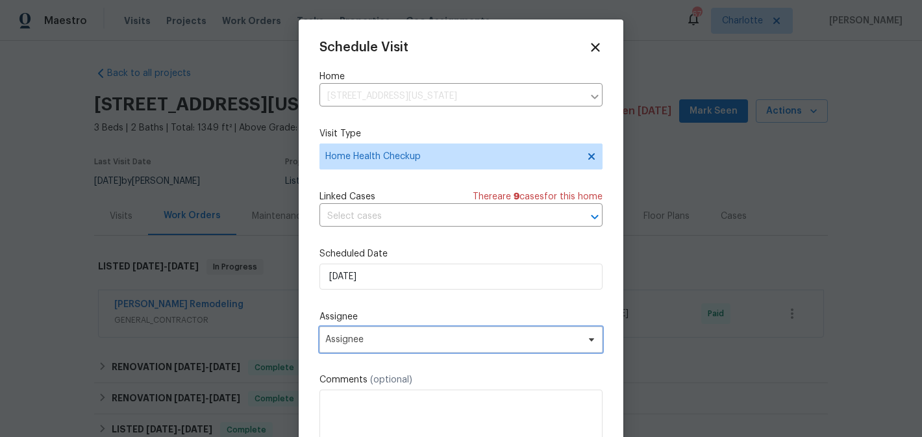
click at [461, 342] on span "Assignee" at bounding box center [452, 339] width 255 height 10
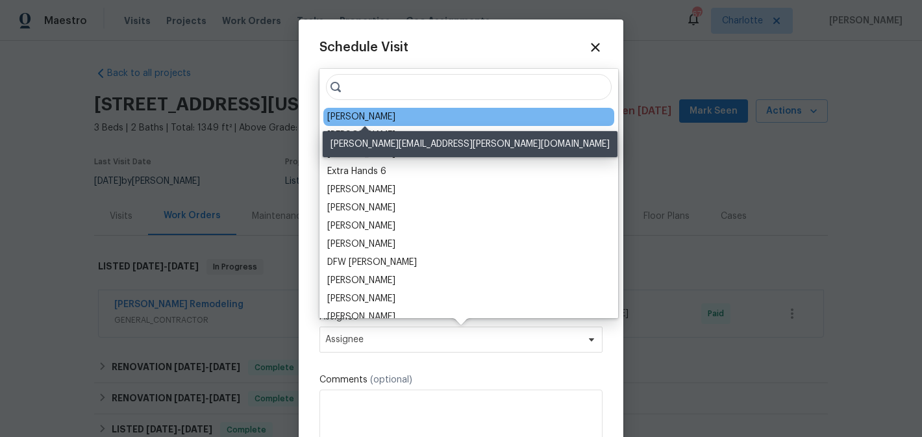
click at [380, 116] on div "[PERSON_NAME]" at bounding box center [361, 116] width 68 height 13
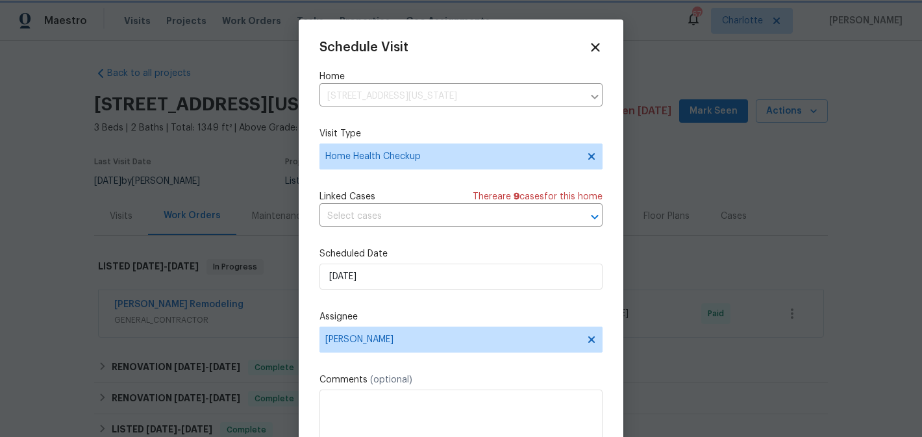
scroll to position [23, 0]
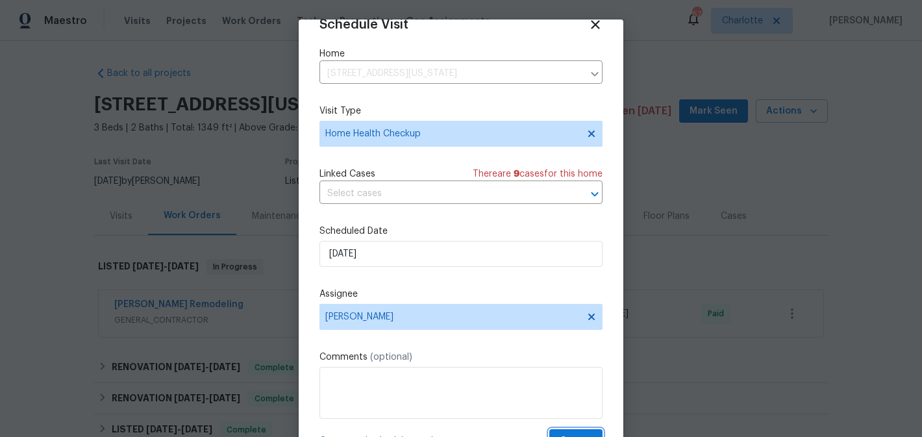
click at [572, 430] on button "Create" at bounding box center [575, 441] width 53 height 24
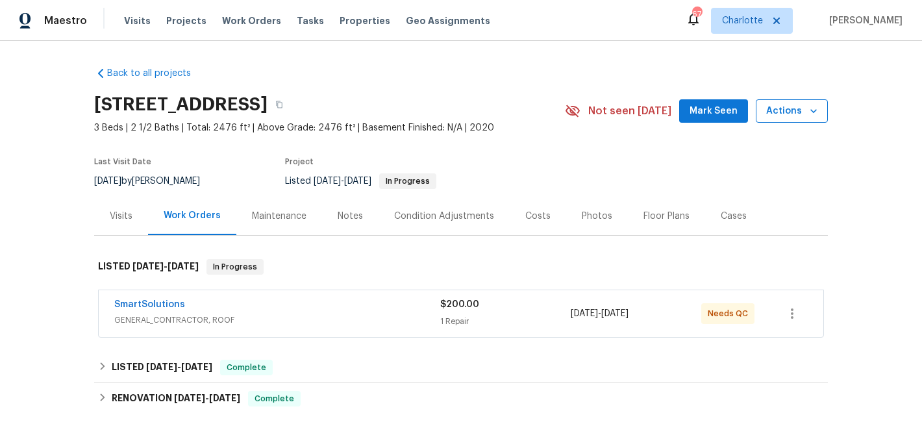
click at [806, 109] on span "Actions" at bounding box center [791, 111] width 51 height 16
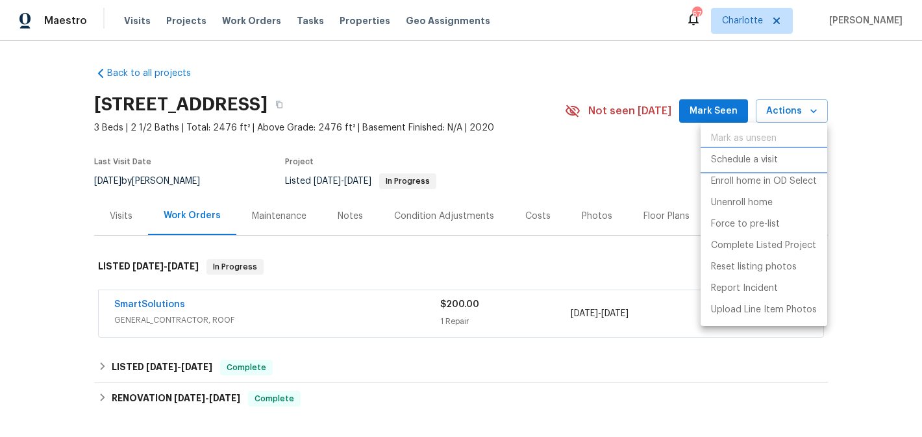
click at [755, 160] on p "Schedule a visit" at bounding box center [744, 160] width 67 height 14
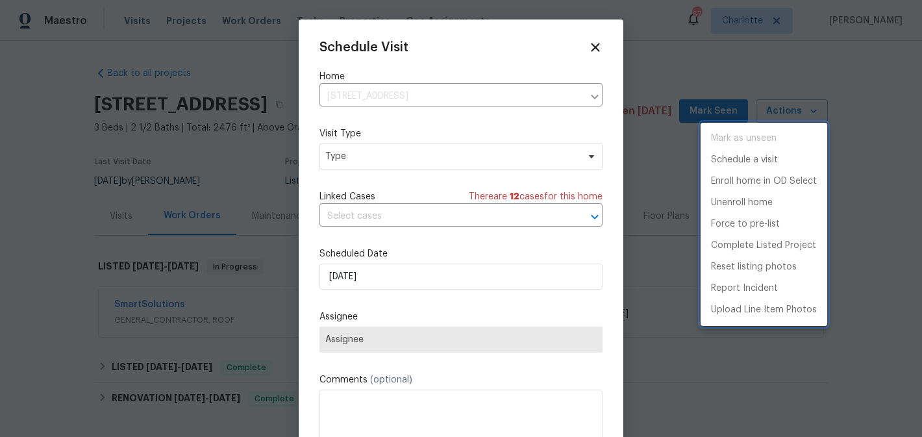
click at [410, 158] on div at bounding box center [461, 218] width 922 height 437
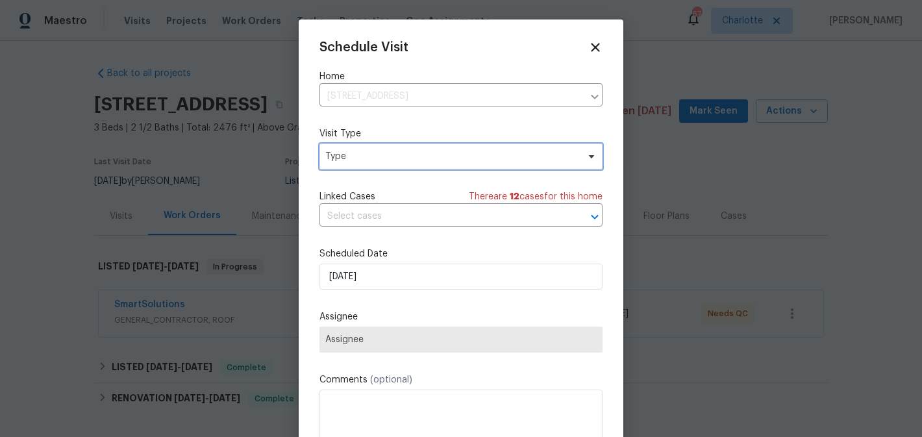
click at [410, 158] on span "Type" at bounding box center [451, 156] width 253 height 13
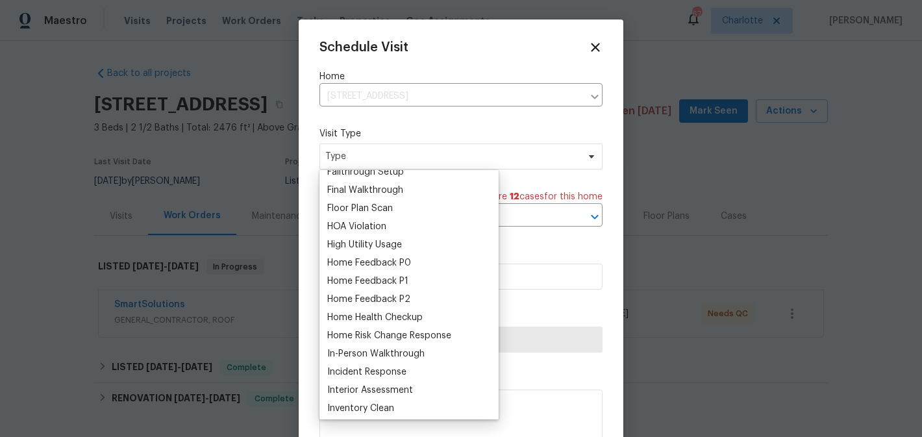
scroll to position [325, 0]
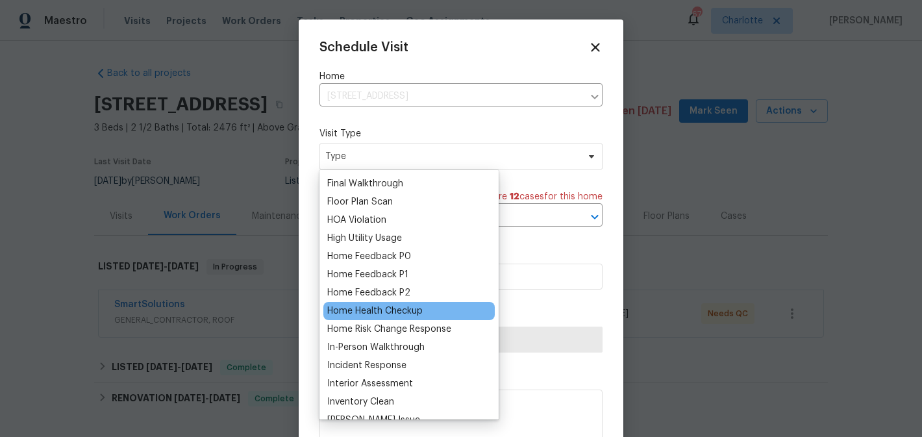
click at [396, 314] on div "Home Health Checkup" at bounding box center [374, 311] width 95 height 13
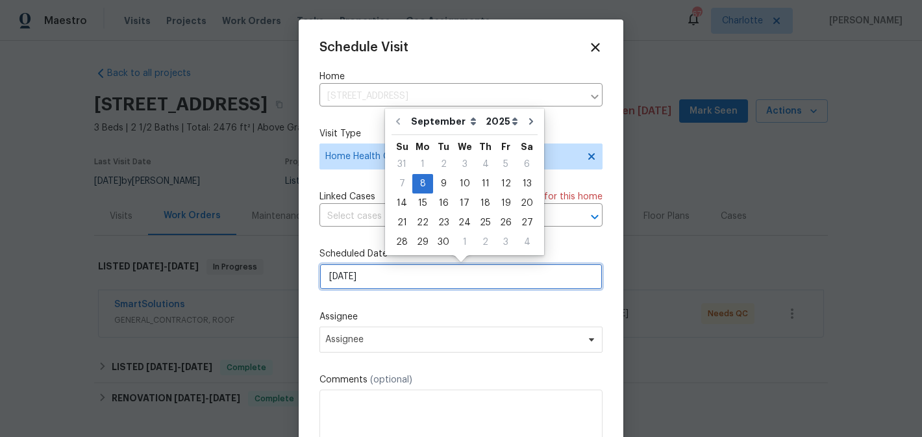
click at [447, 282] on input "[DATE]" at bounding box center [461, 277] width 283 height 26
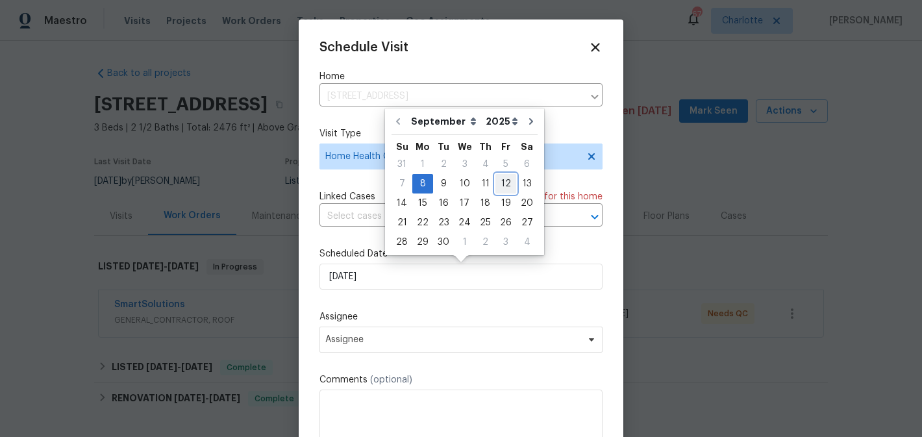
click at [505, 185] on div "12" at bounding box center [506, 184] width 21 height 18
type input "9/12/2025"
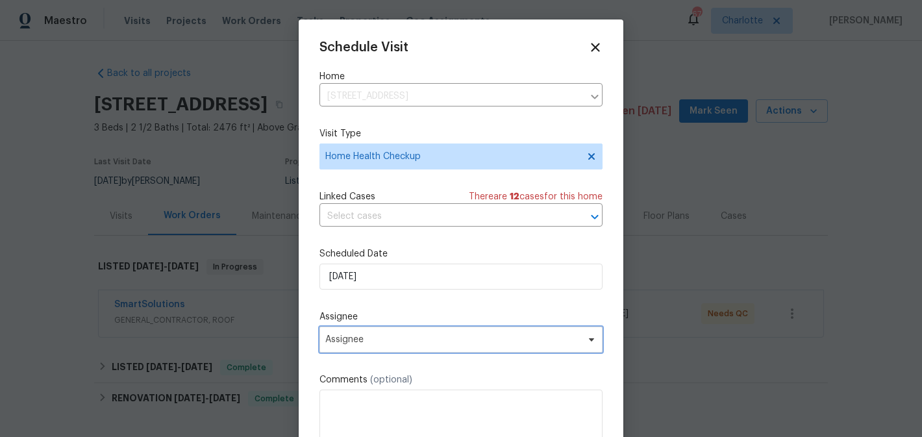
click at [502, 331] on span "Assignee" at bounding box center [461, 340] width 283 height 26
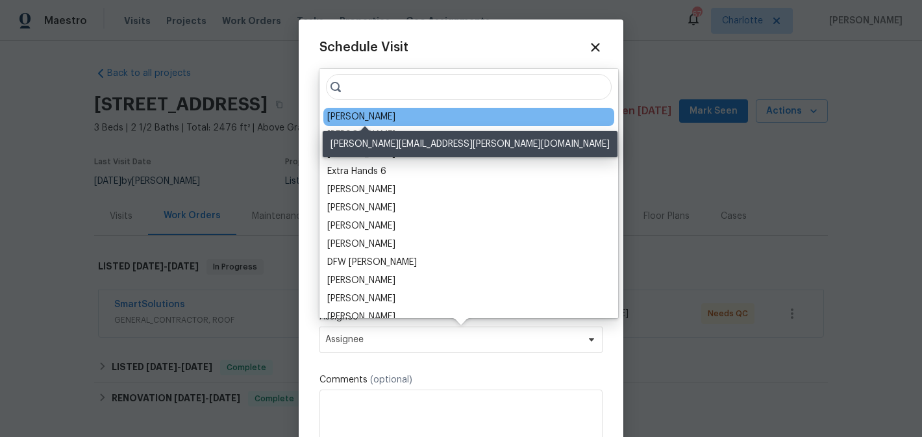
click at [395, 121] on div "[PERSON_NAME]" at bounding box center [361, 116] width 68 height 13
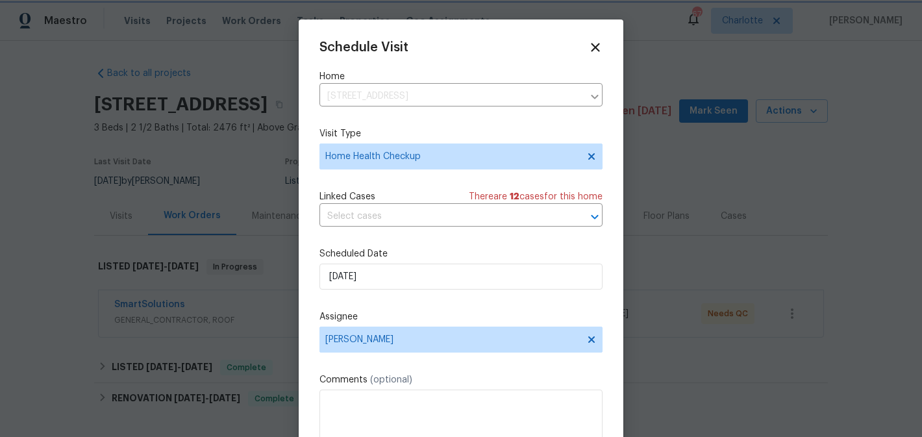
scroll to position [23, 0]
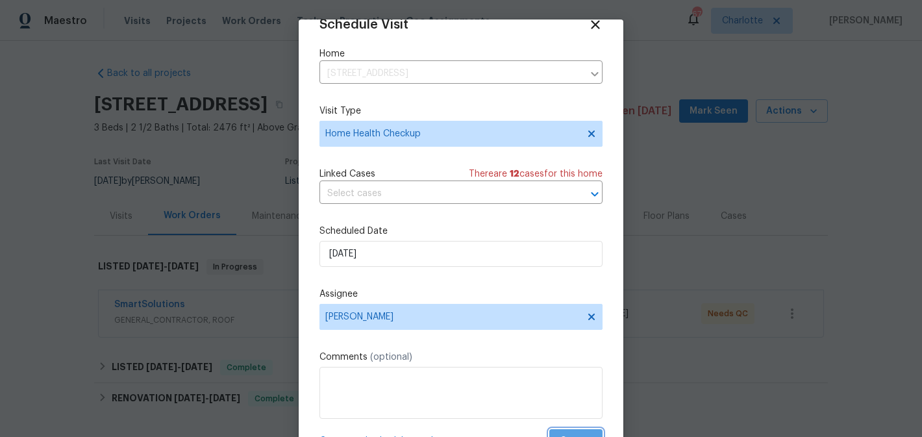
click at [570, 431] on button "Create" at bounding box center [575, 441] width 53 height 24
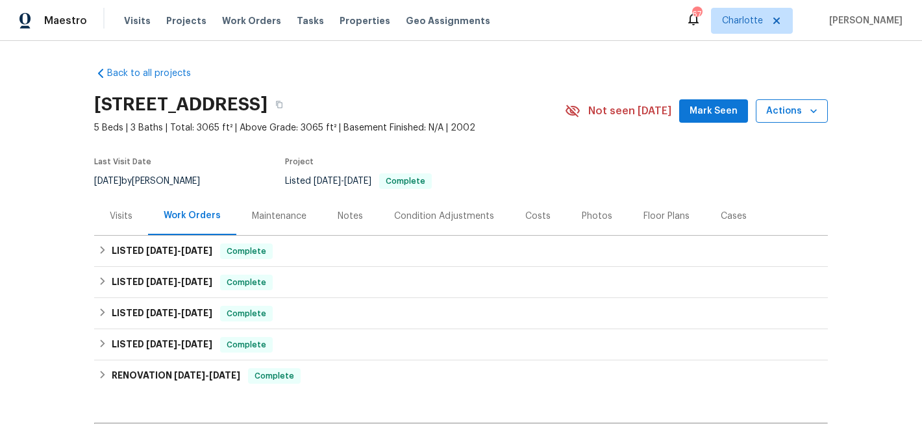
click at [792, 112] on span "Actions" at bounding box center [791, 111] width 51 height 16
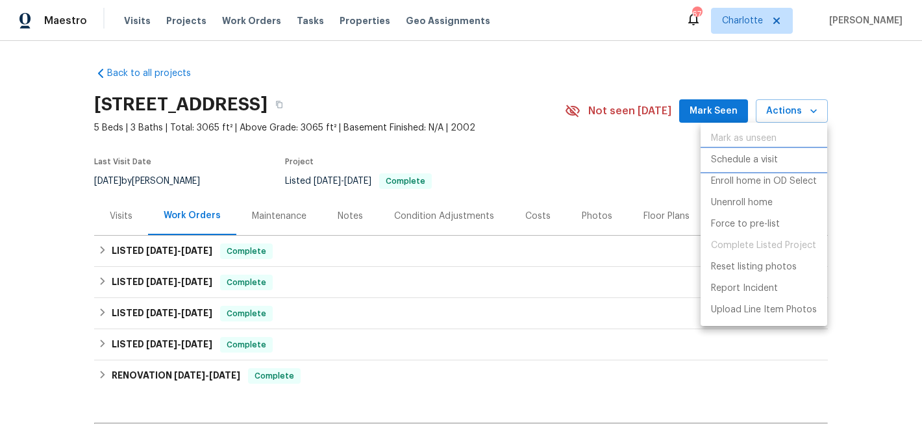
click at [766, 162] on p "Schedule a visit" at bounding box center [744, 160] width 67 height 14
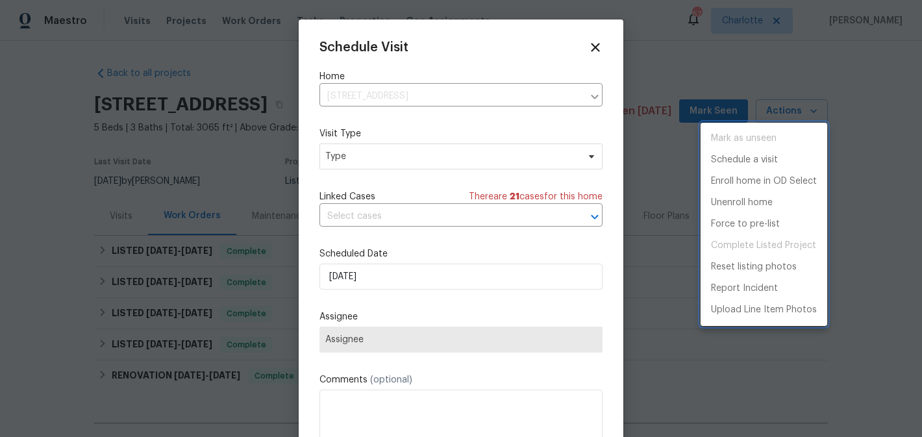
click at [453, 159] on div at bounding box center [461, 218] width 922 height 437
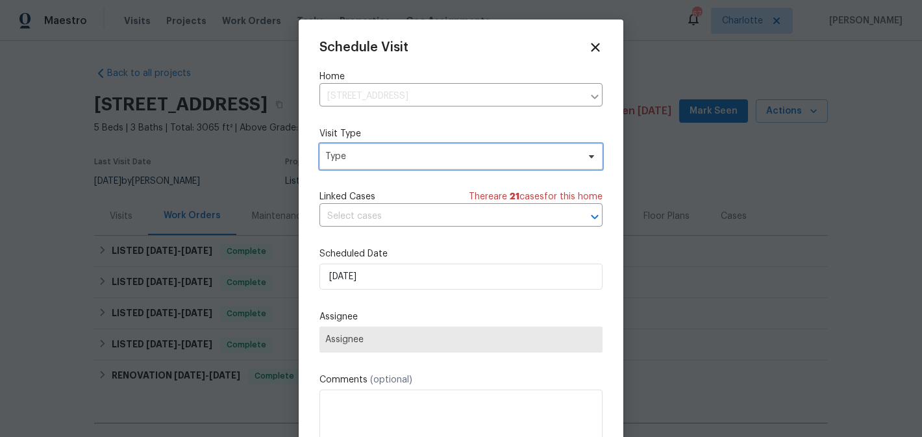
click at [453, 159] on span "Type" at bounding box center [451, 156] width 253 height 13
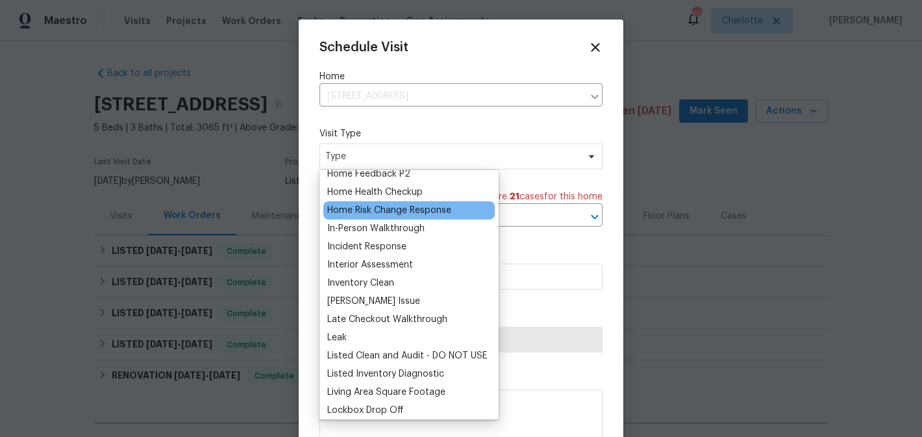
scroll to position [440, 0]
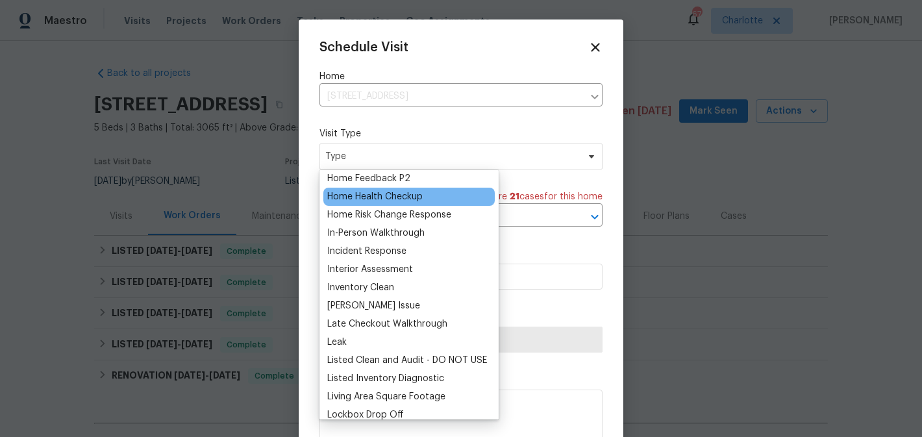
click at [383, 194] on div "Home Health Checkup" at bounding box center [374, 196] width 95 height 13
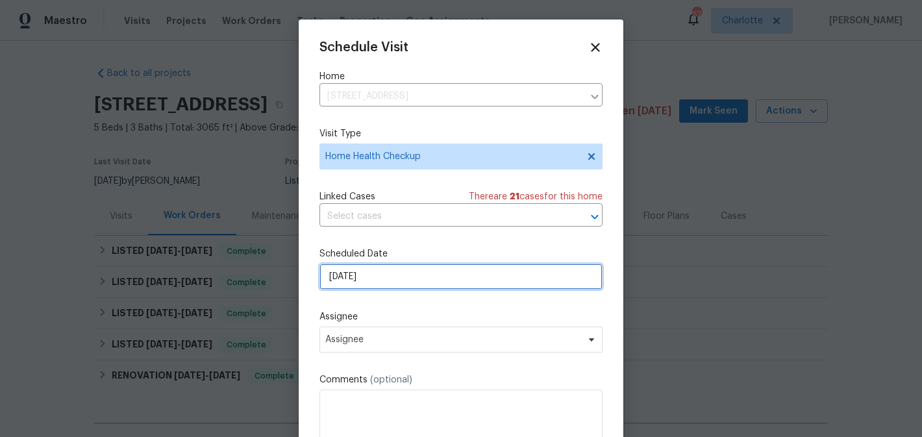
click at [424, 275] on input "9/8/2025" at bounding box center [461, 277] width 283 height 26
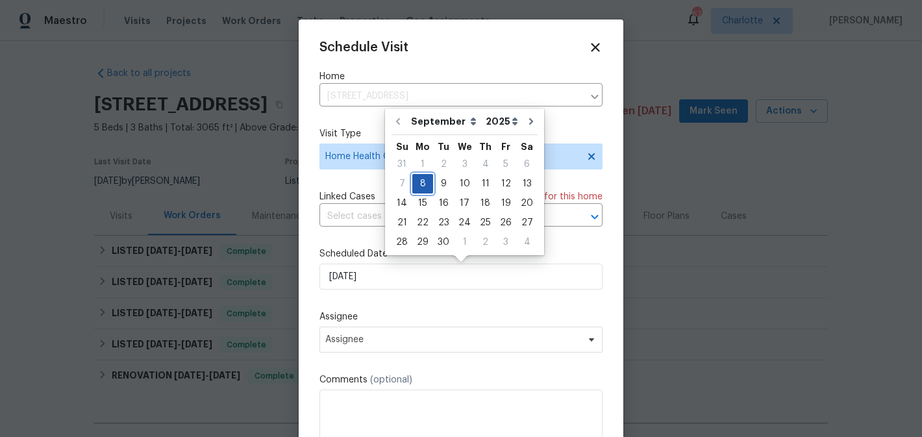
click at [418, 179] on div "8" at bounding box center [422, 184] width 21 height 18
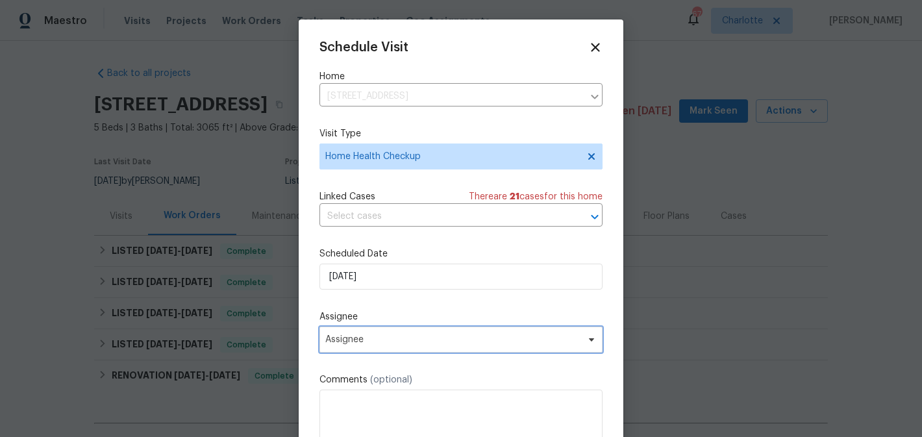
click at [421, 338] on span "Assignee" at bounding box center [452, 339] width 255 height 10
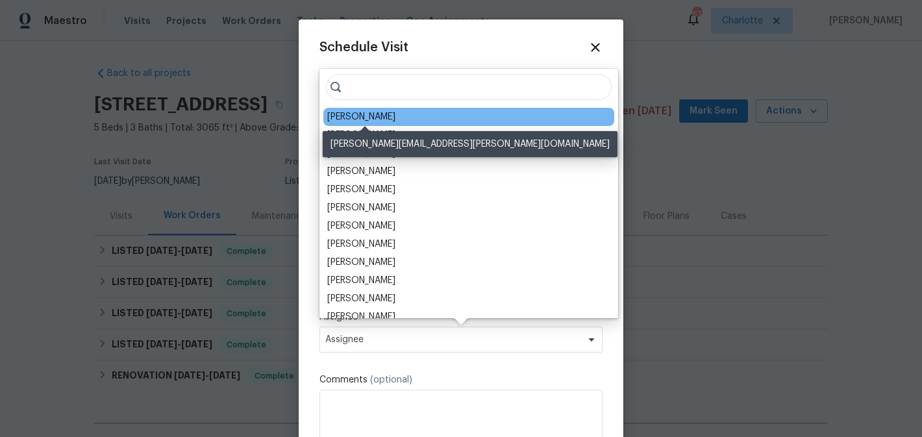
click at [375, 112] on div "[PERSON_NAME]" at bounding box center [361, 116] width 68 height 13
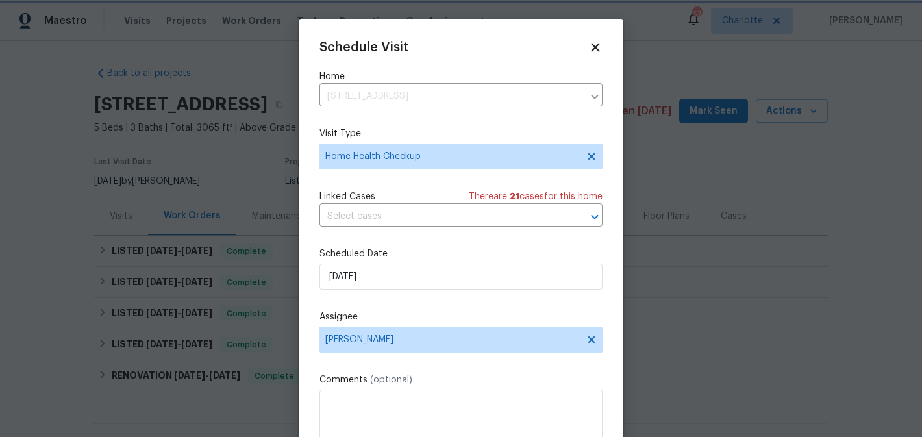
scroll to position [23, 0]
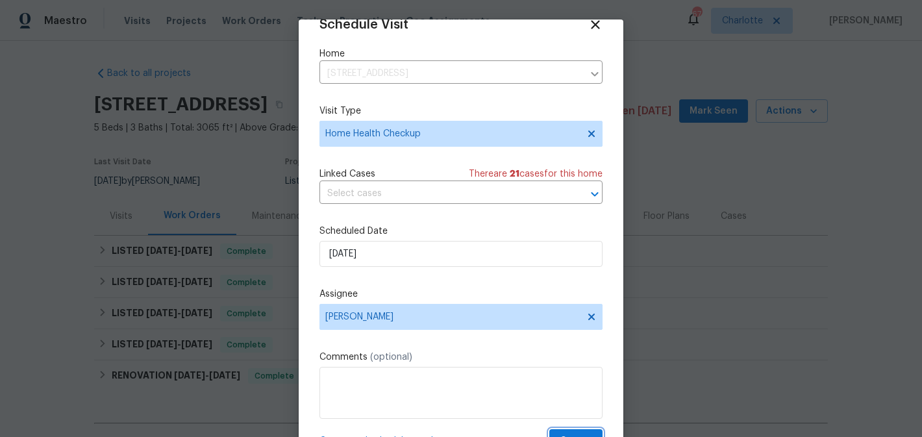
click at [573, 430] on button "Create" at bounding box center [575, 441] width 53 height 24
